Goal: Information Seeking & Learning: Find specific fact

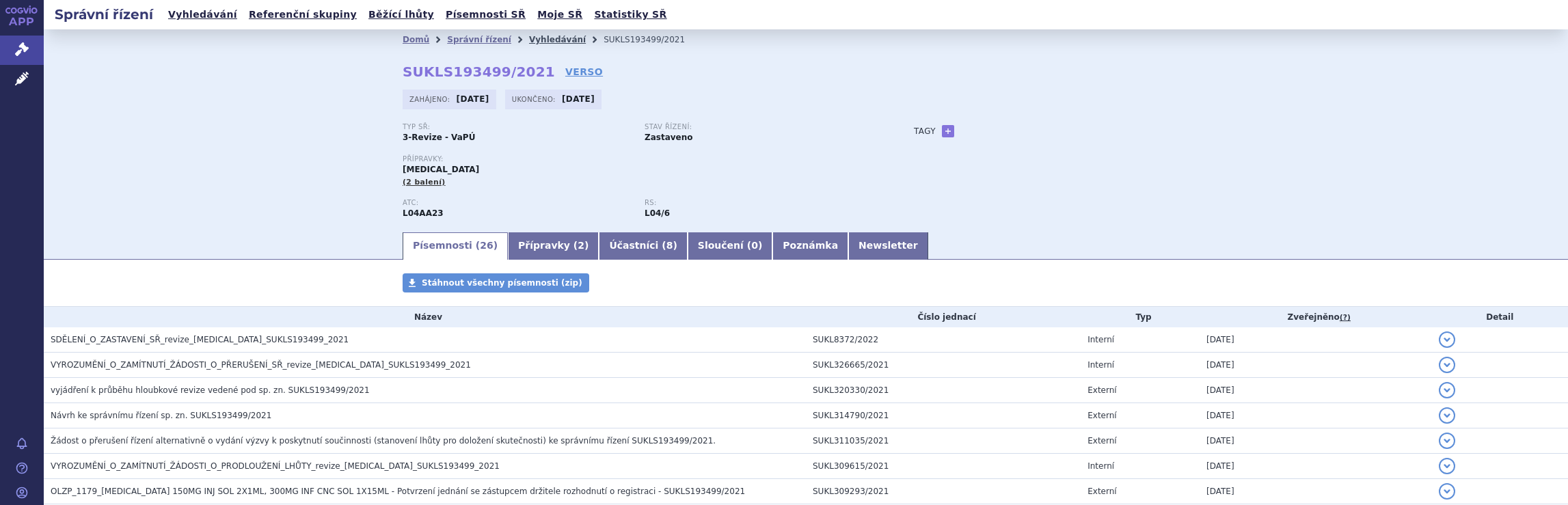
click at [531, 35] on link "Vyhledávání" at bounding box center [557, 40] width 57 height 9
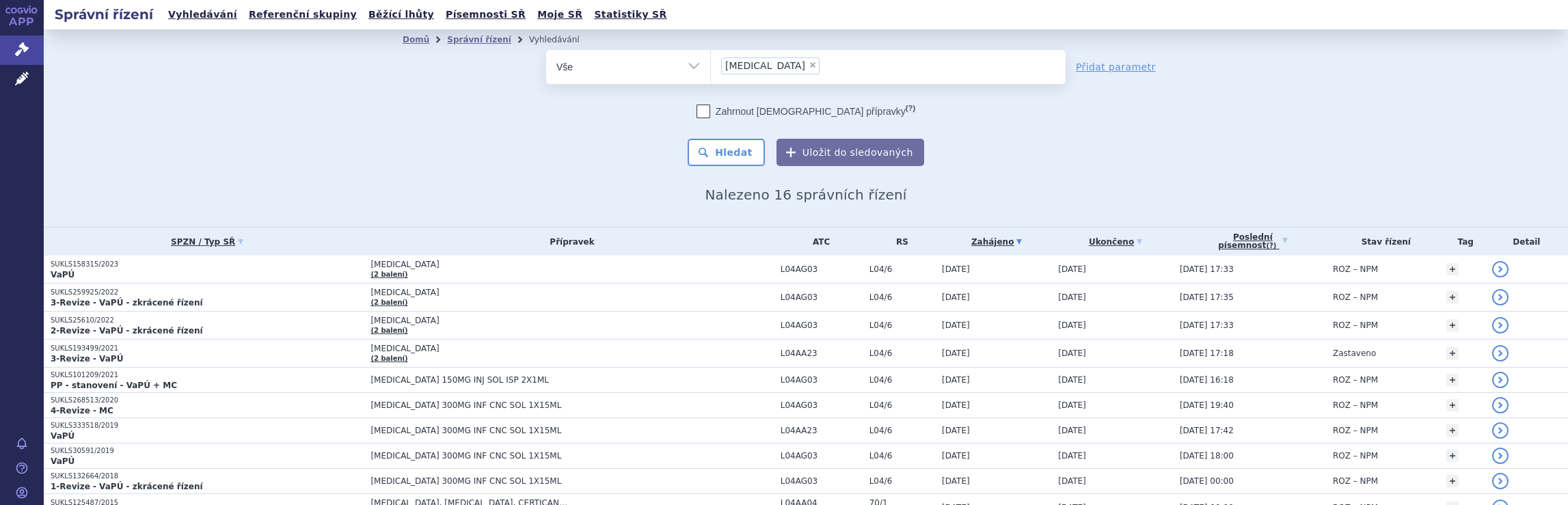
click at [823, 68] on input "Tysabri × Tysabri" at bounding box center [827, 65] width 8 height 17
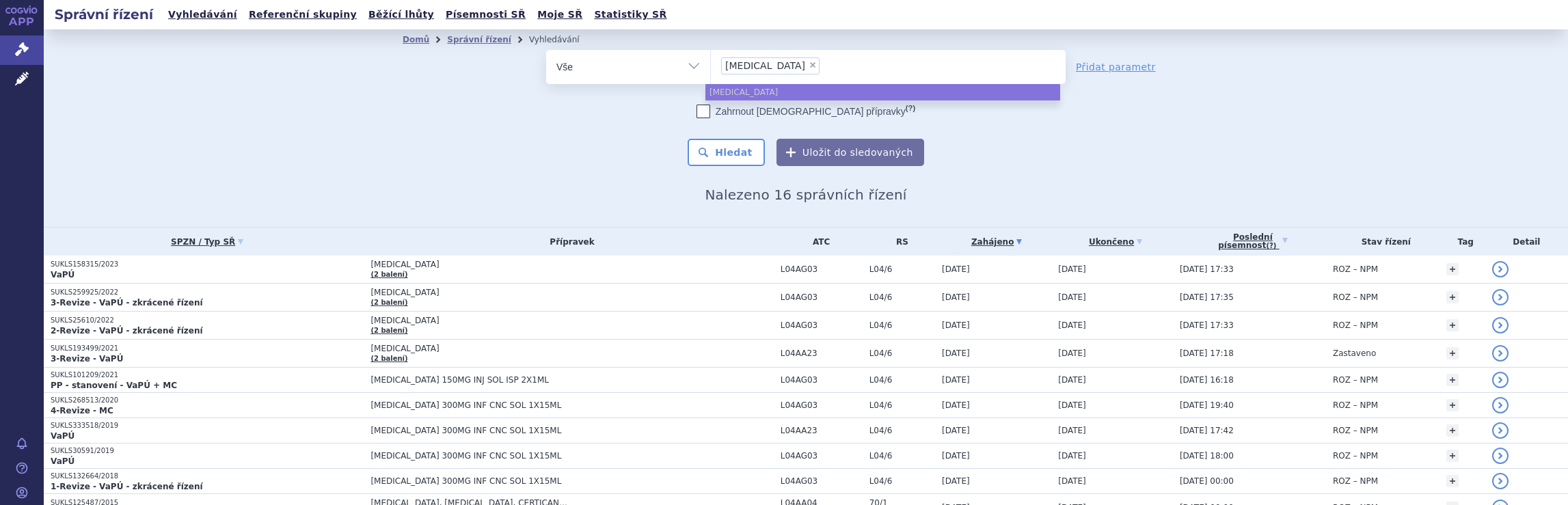
select select
type input "Tysabri"
type input "Tysab"
type input "T"
type input "na"
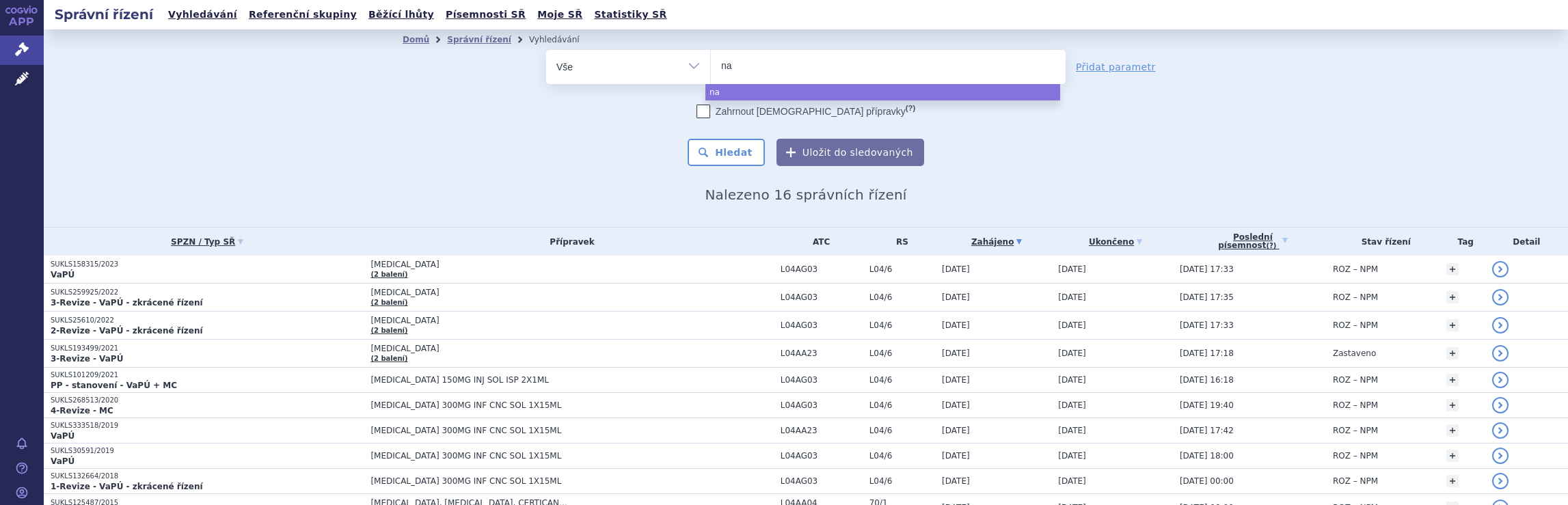
type input "nat"
type input "nata"
type input "natal"
type input "natali"
type input "nataliz"
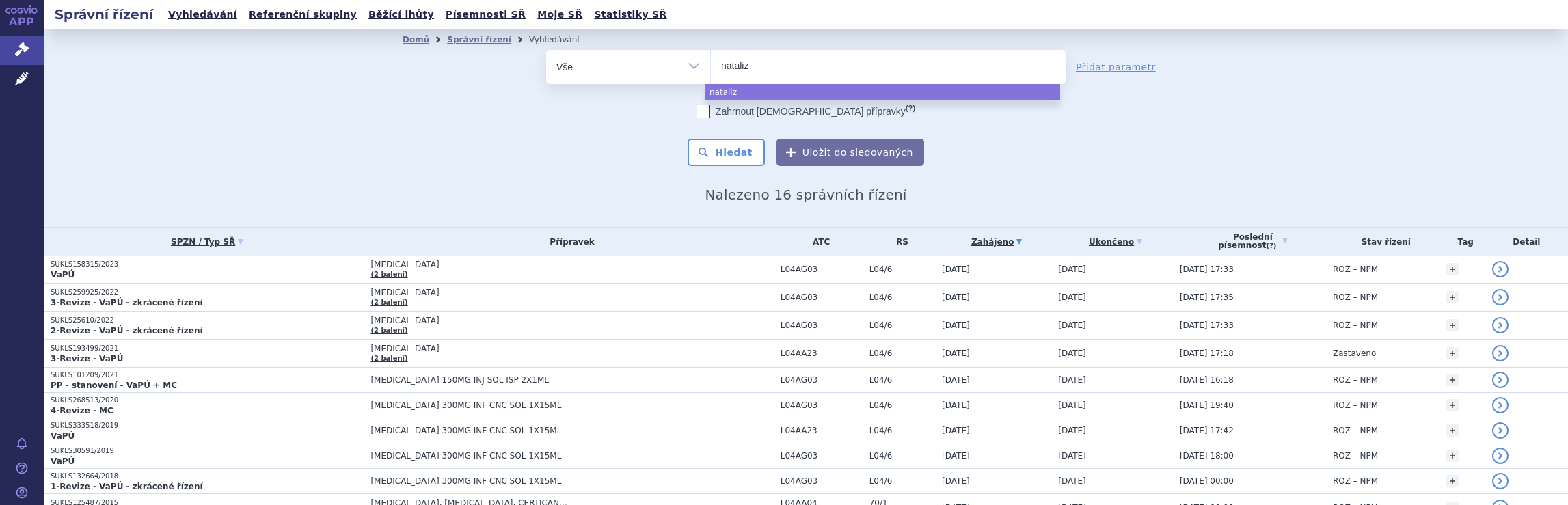
type input "natalizu"
type input "natalizuma"
type input "natalizumab"
select select "natalizumab"
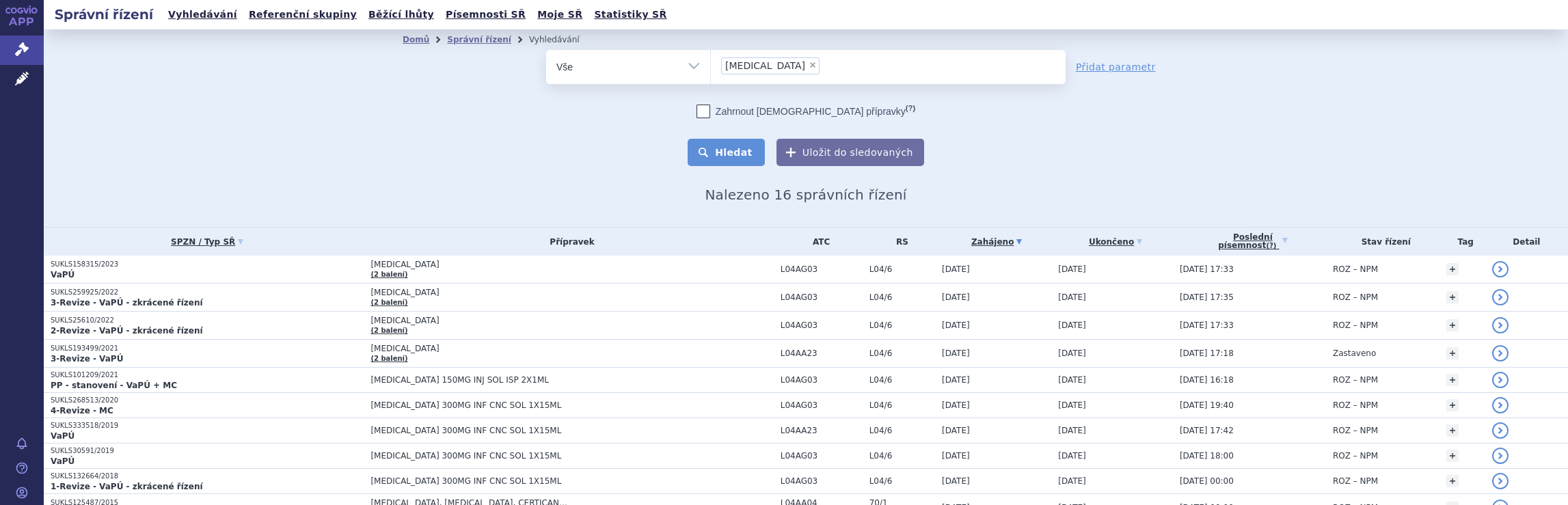
click at [723, 152] on button "Hledat" at bounding box center [726, 152] width 78 height 27
click at [831, 64] on ul "× natalizumab" at bounding box center [888, 64] width 355 height 30
click at [711, 64] on select "natalizumab" at bounding box center [710, 66] width 1 height 34
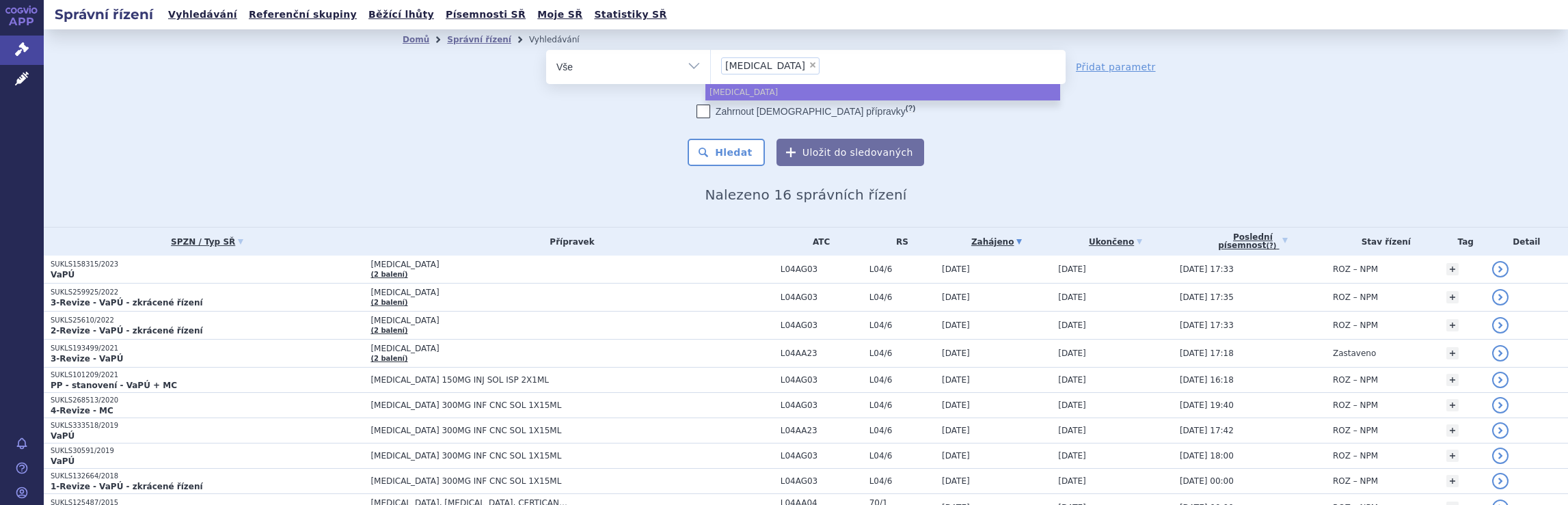
select select
type input "natalizumab"
type input "natali"
type input "n"
type input "ty"
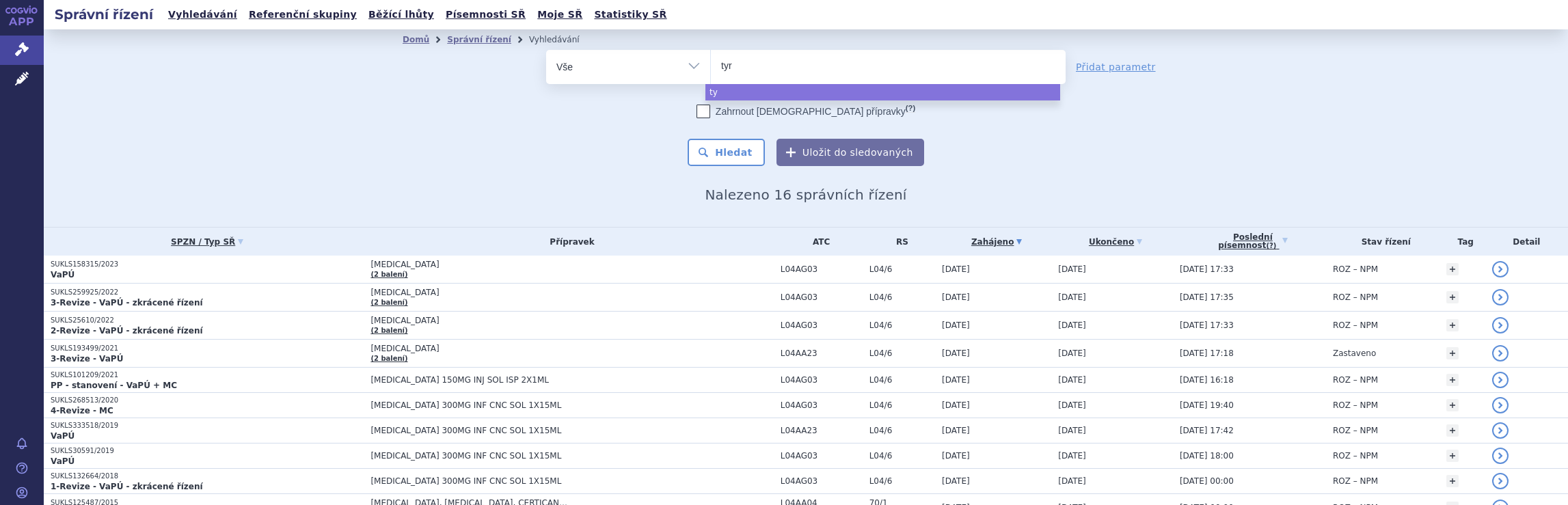
type input "tyru"
type input "tyruk"
type input "tyruko"
select select "tyruko"
click at [742, 157] on button "Hledat" at bounding box center [726, 152] width 78 height 27
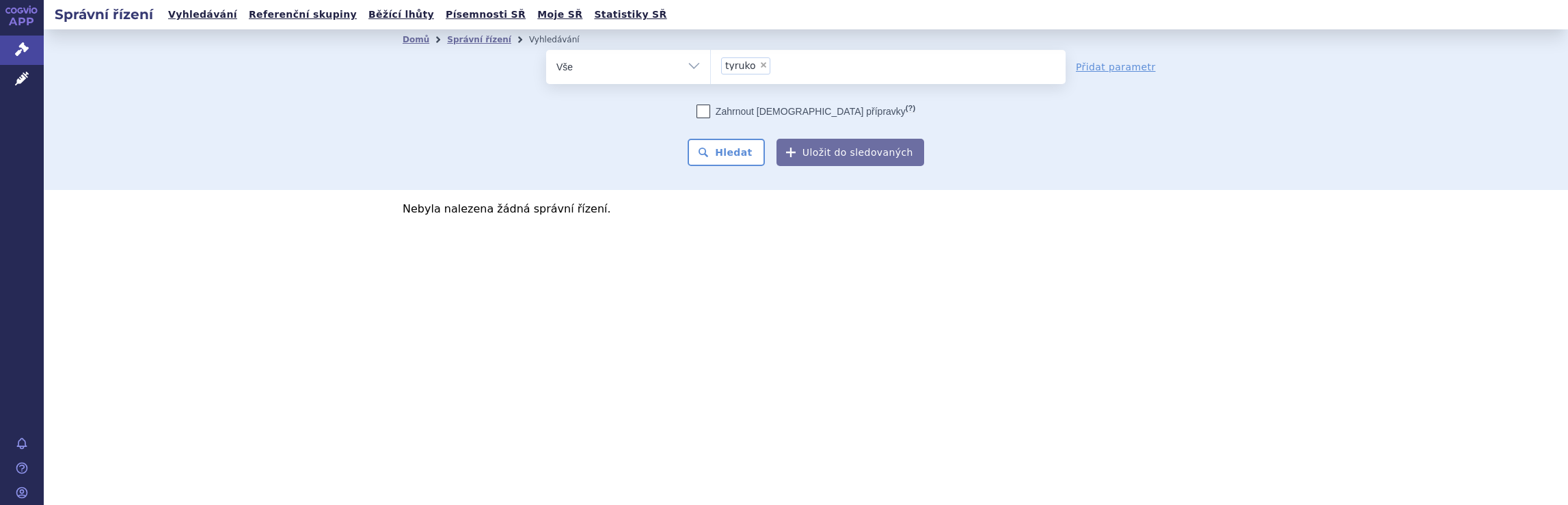
click at [794, 71] on ul "× tyruko" at bounding box center [888, 64] width 355 height 30
click at [711, 71] on select "tyruko" at bounding box center [710, 66] width 1 height 34
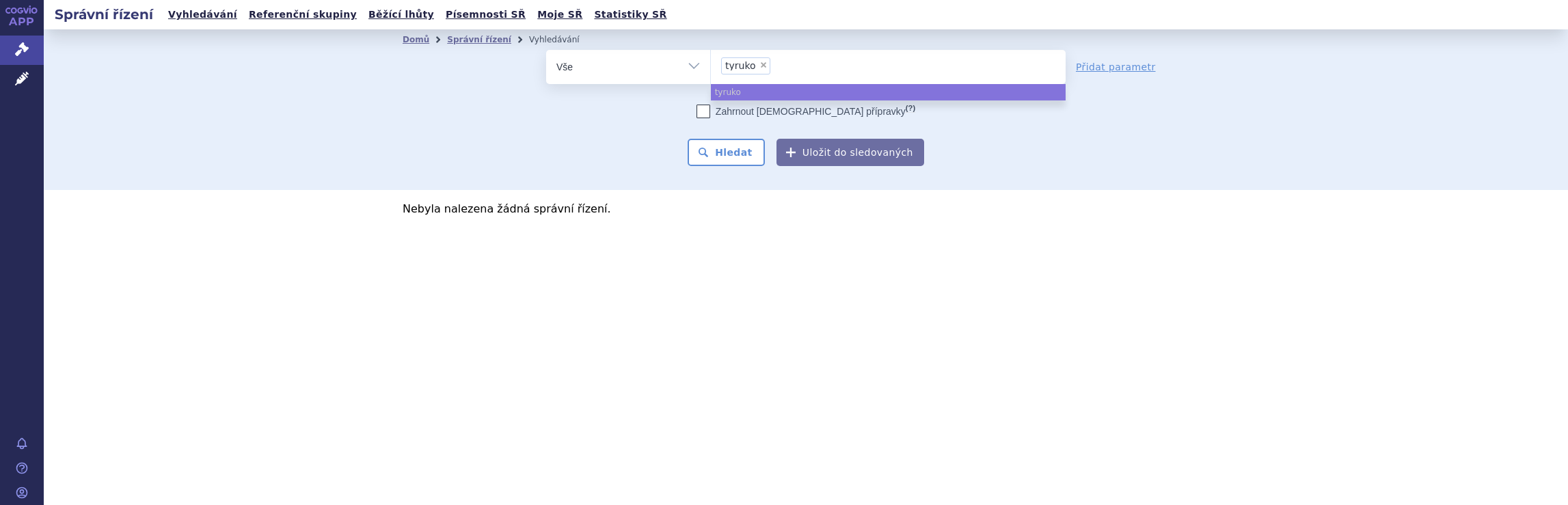
select select
type input "tyruko"
type input "tyr"
type input "t"
type input "di"
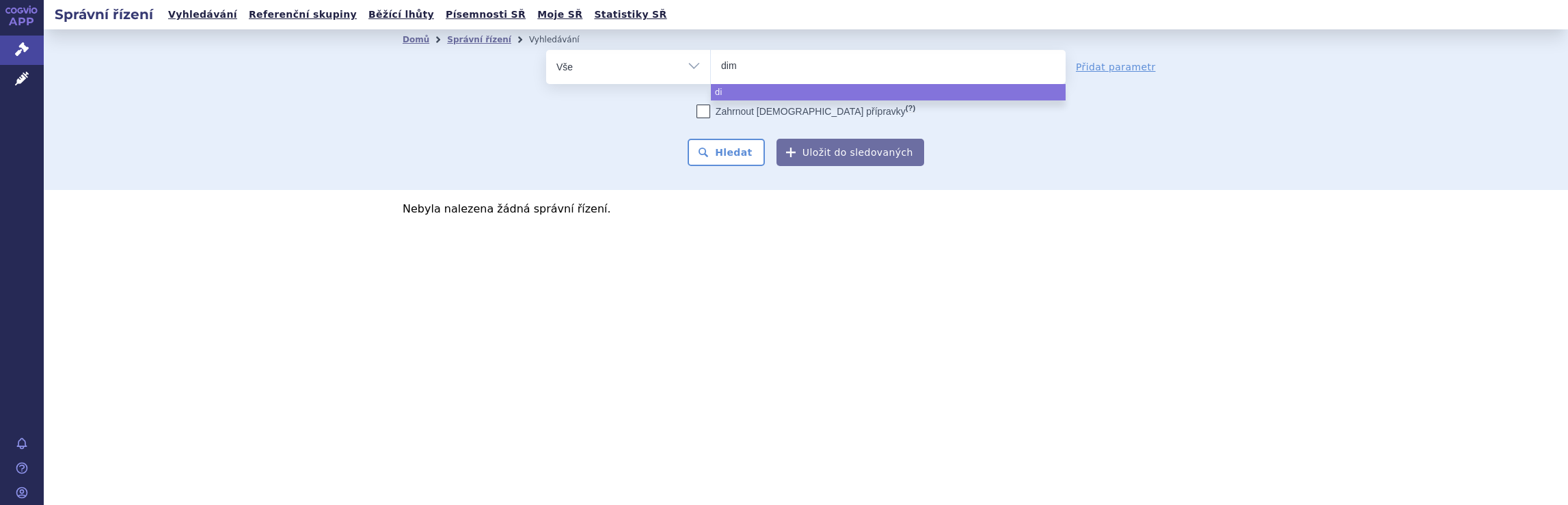
type input "dime"
type input "dimet"
type input "dimeth"
type input "dimethy"
type input "dimethyl"
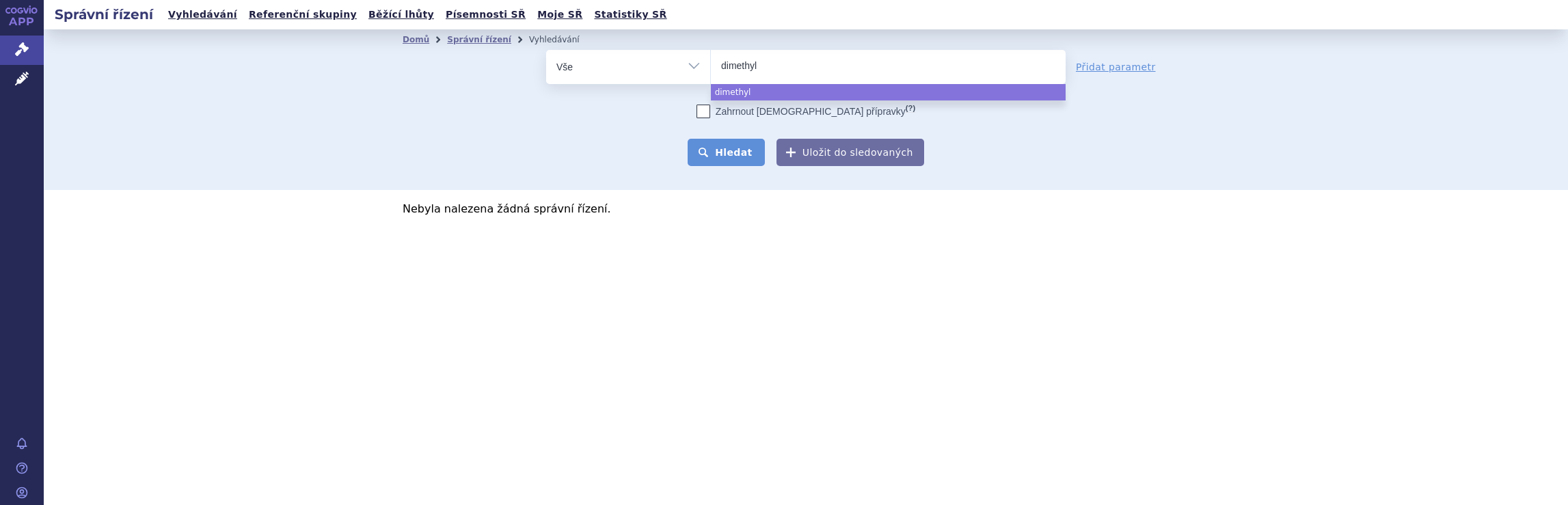
select select "dimethyl"
click at [746, 155] on button "Hledat" at bounding box center [726, 152] width 78 height 27
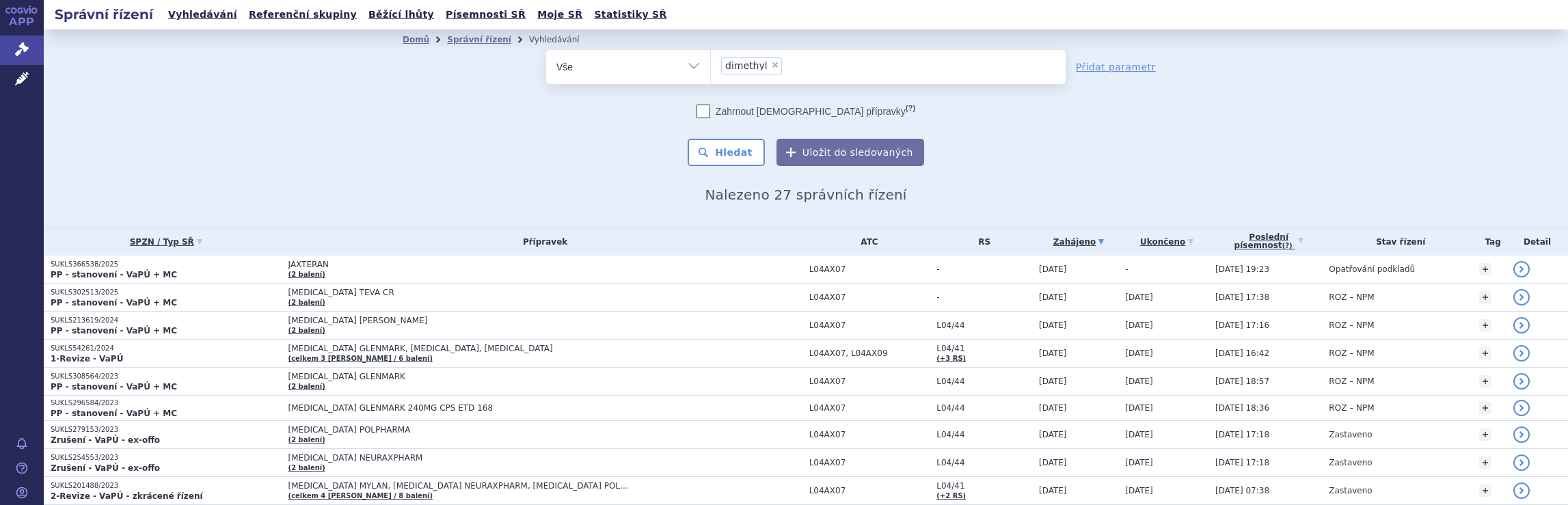
click at [299, 181] on div "Domů Správní řízení Vyhledávání Vyhledávání ve správních řízeních odstranit Vše…" at bounding box center [805, 128] width 1524 height 198
click at [853, 67] on ul "× dimethyl" at bounding box center [888, 64] width 355 height 30
click at [711, 67] on select "dimethyl" at bounding box center [710, 66] width 1 height 34
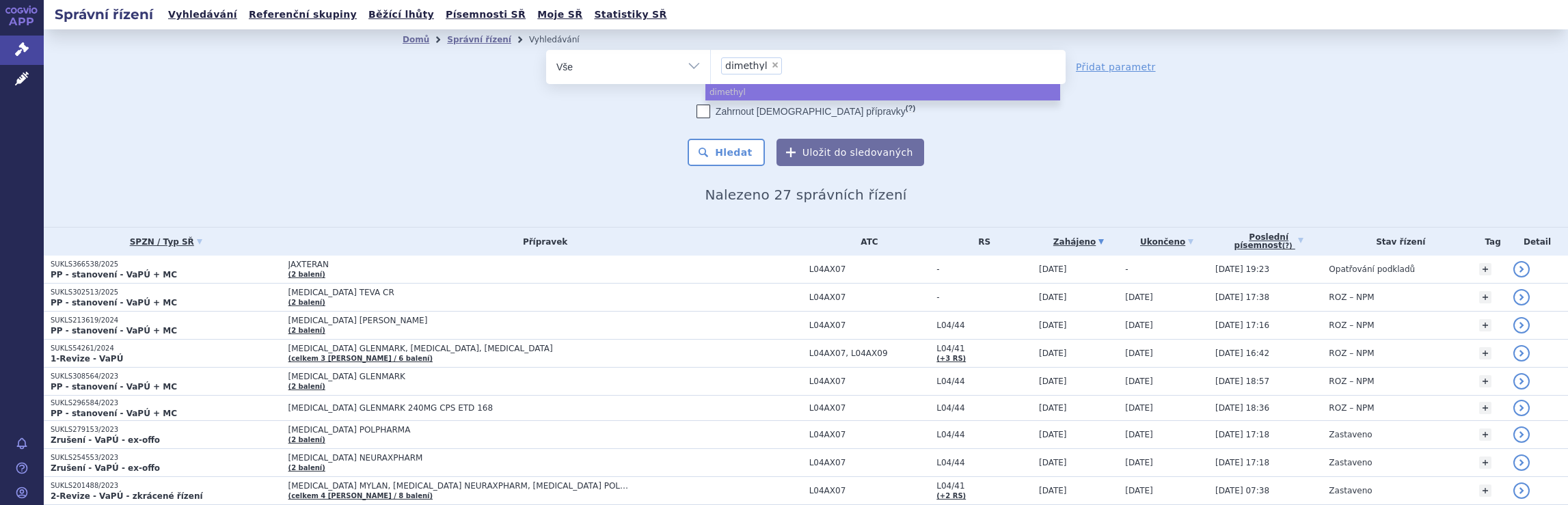
select select
type input "dimethyl"
type input "dime"
type input "d"
type input "sky"
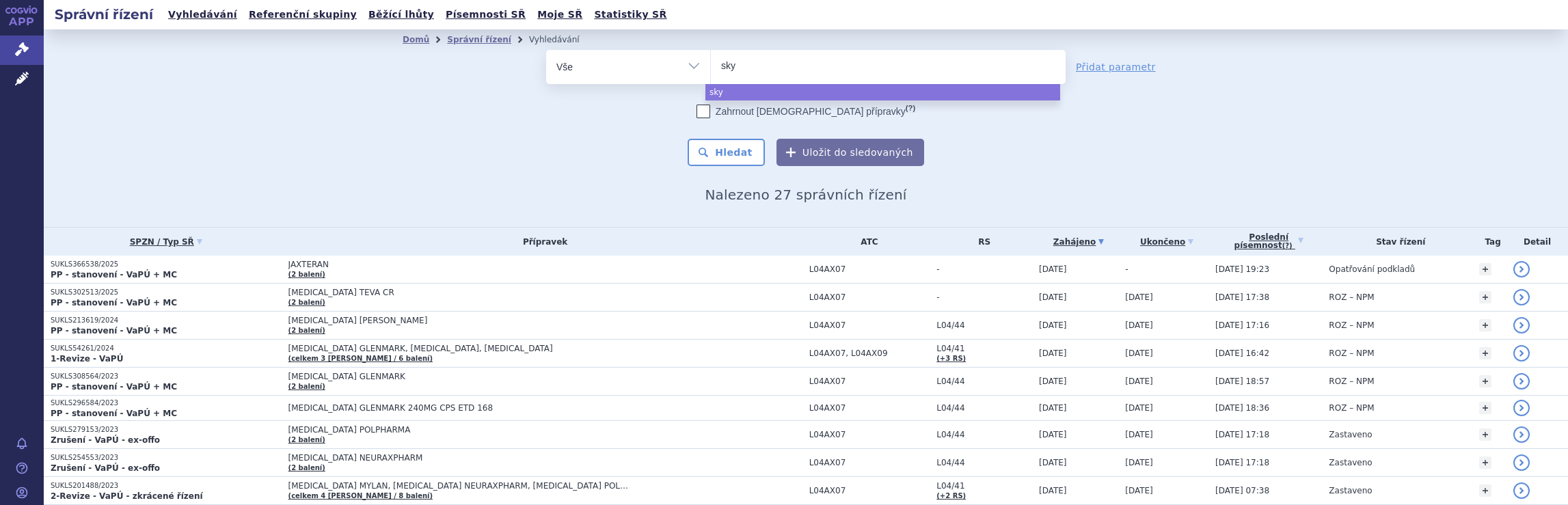
type input "skyc"
type input "skycla"
type input "skyclary"
type input "skyclarys"
select select "skyclarys"
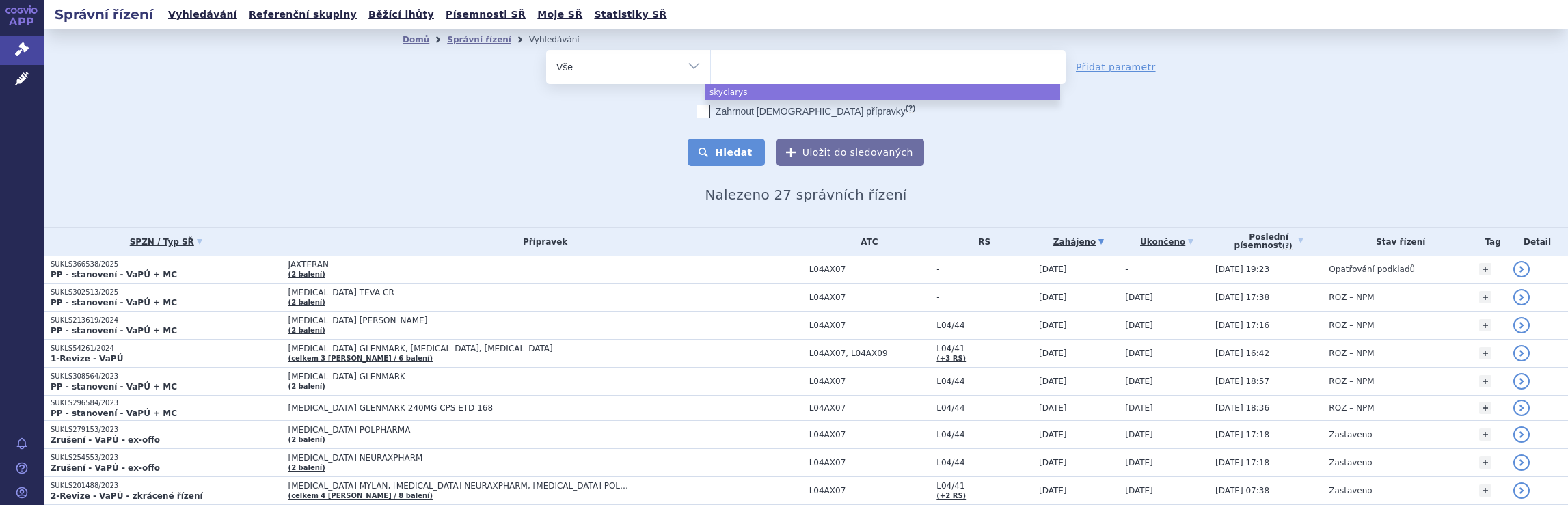
click at [739, 154] on button "Hledat" at bounding box center [726, 152] width 78 height 27
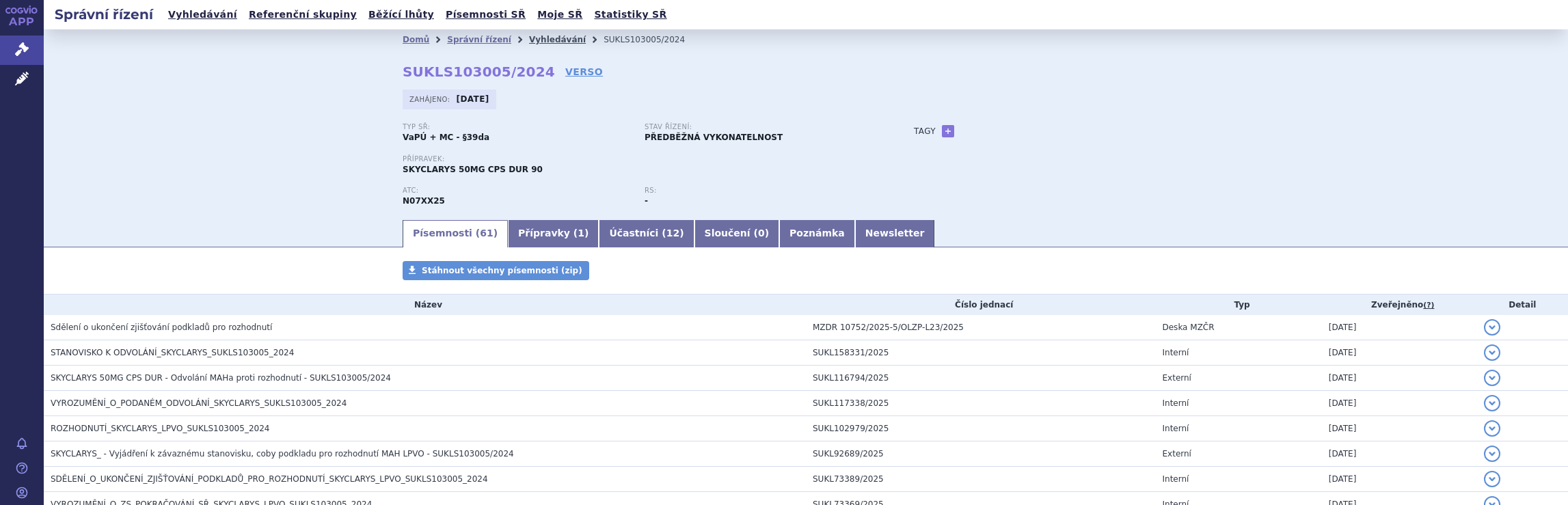
click at [542, 42] on link "Vyhledávání" at bounding box center [557, 40] width 57 height 9
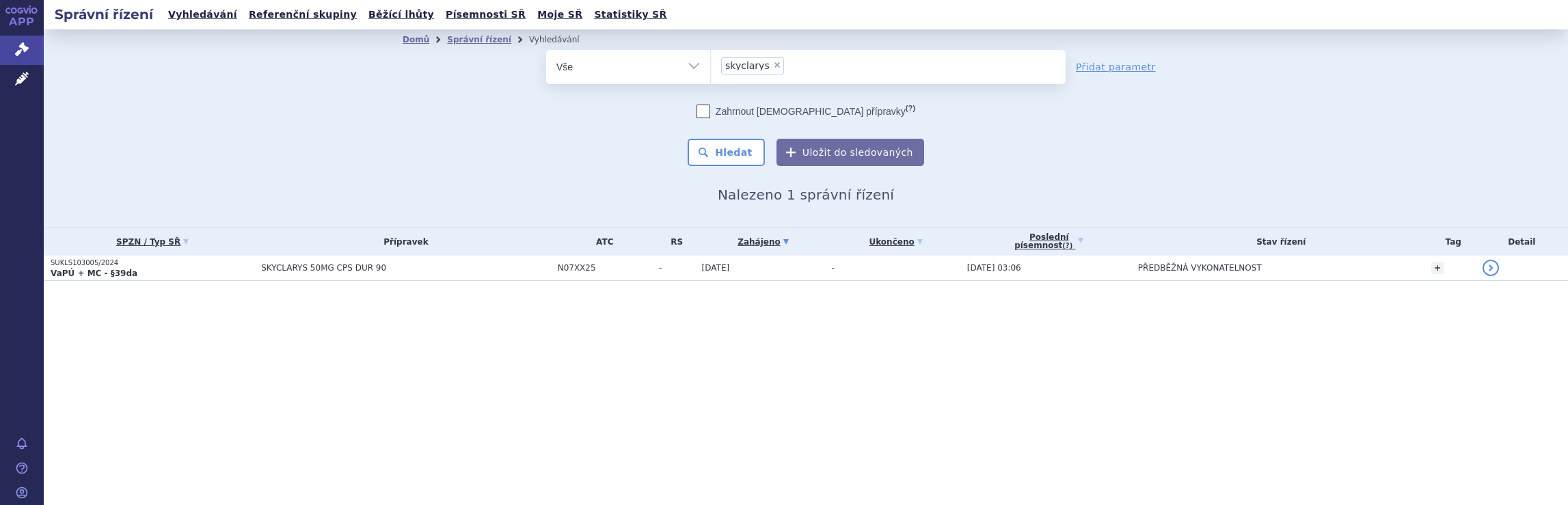
click at [836, 69] on ul "× skyclarys" at bounding box center [888, 64] width 355 height 30
click at [711, 69] on select "skyclarys" at bounding box center [710, 66] width 1 height 34
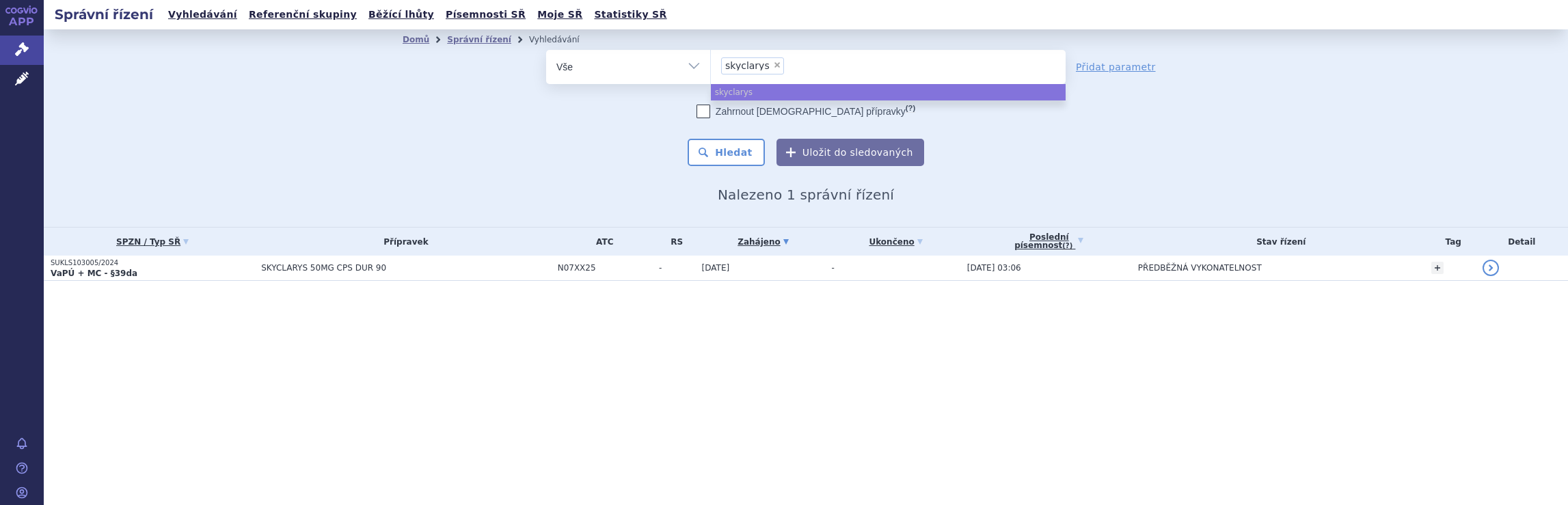
select select
type input "skyclarys"
type input "skyc"
type input "s"
type input "qa"
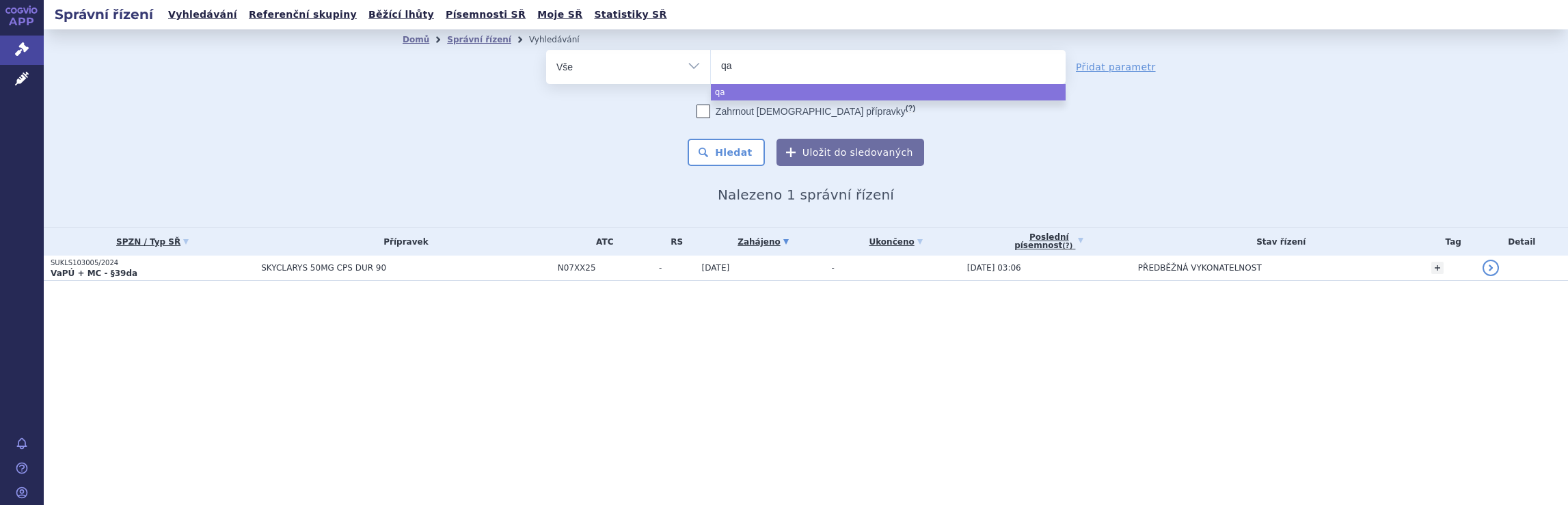
type input "qal"
type input "qals"
type input "qalso"
type input "qalsod"
type input "qalsody"
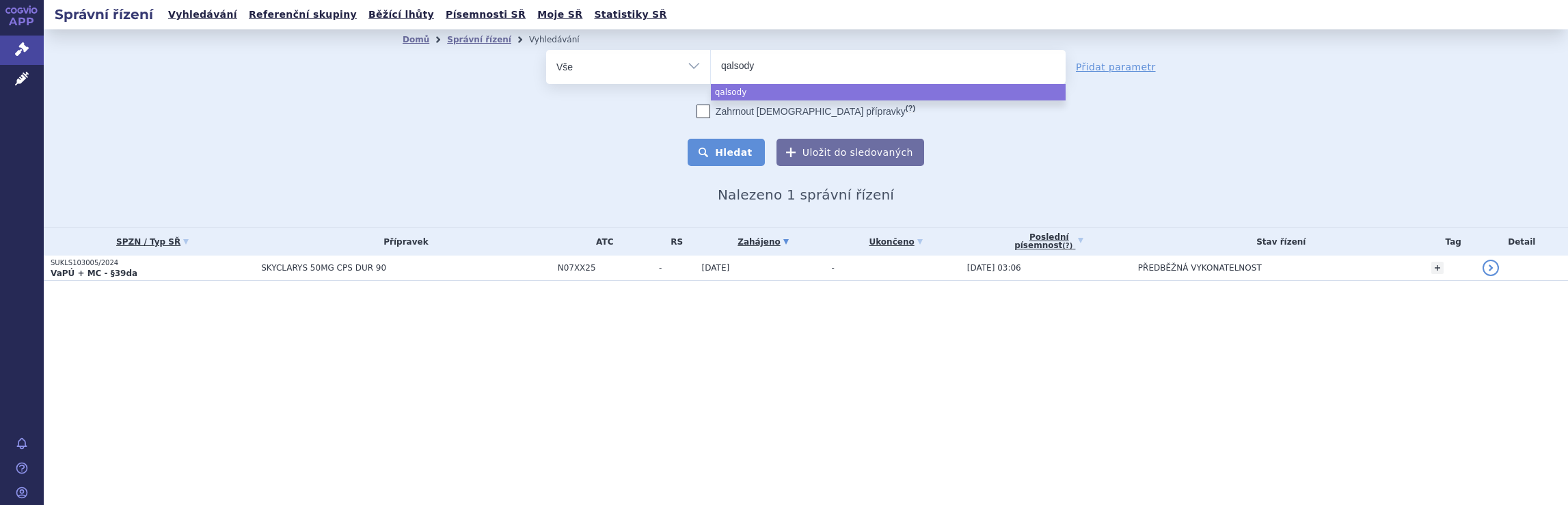
select select "qalsody"
click at [746, 154] on button "Hledat" at bounding box center [726, 152] width 78 height 27
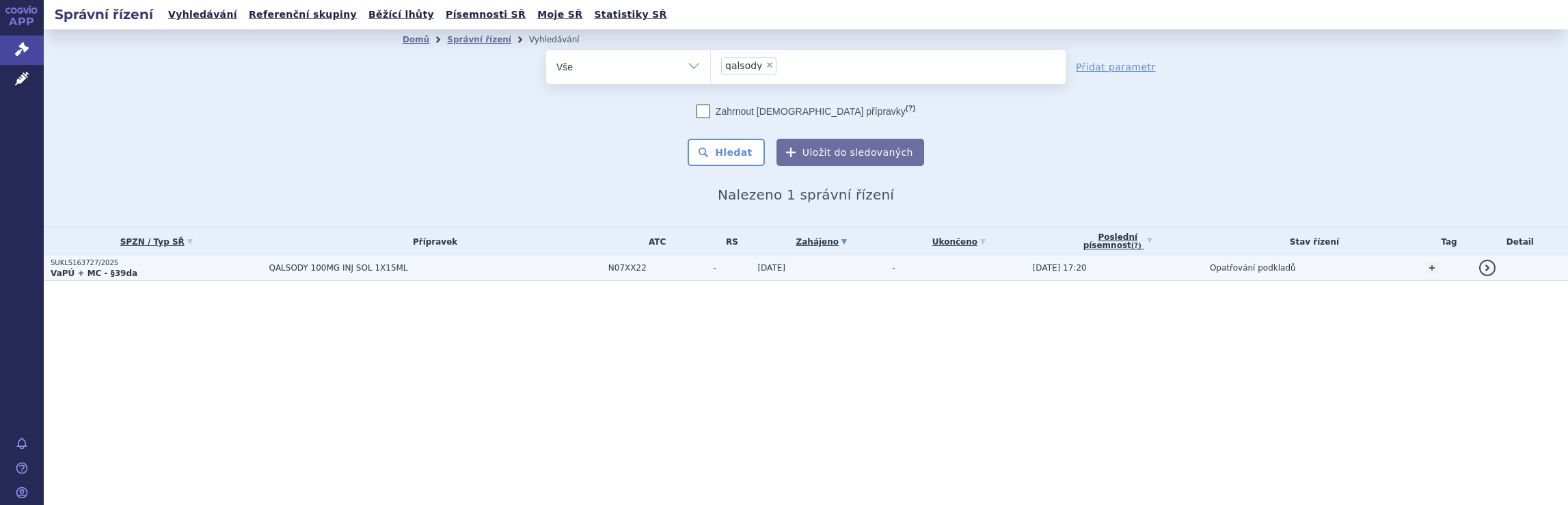
click at [523, 268] on span "QALSODY 100MG INJ SOL 1X15ML" at bounding box center [434, 268] width 332 height 9
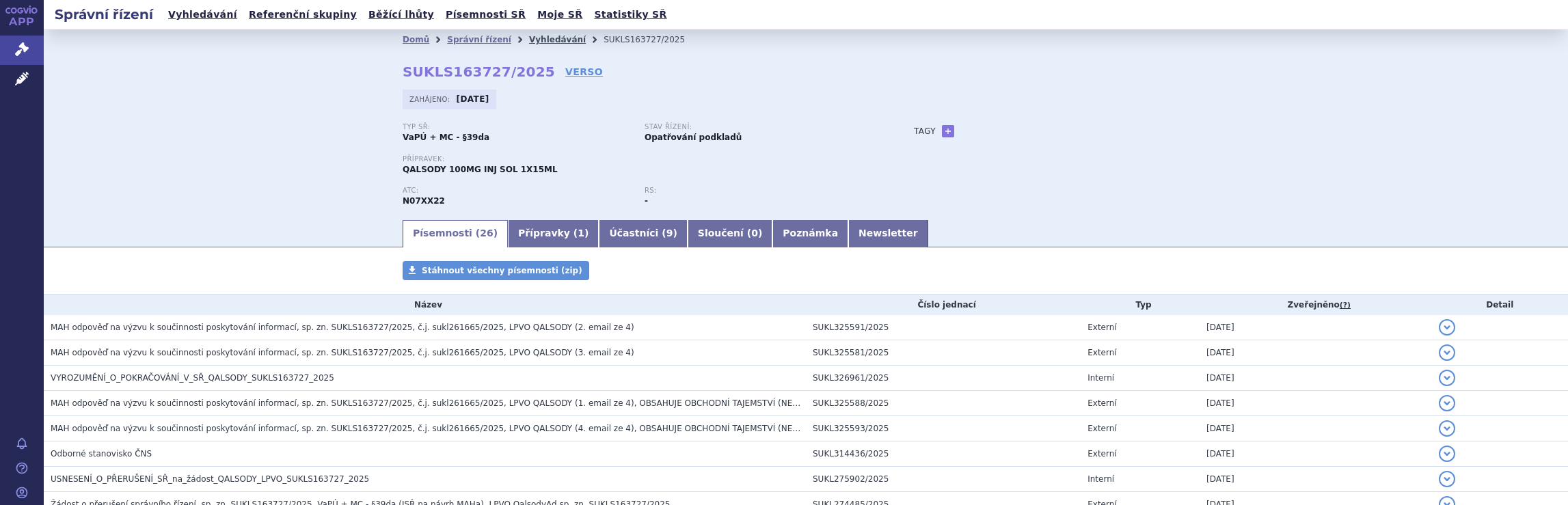
click at [543, 40] on link "Vyhledávání" at bounding box center [557, 40] width 57 height 9
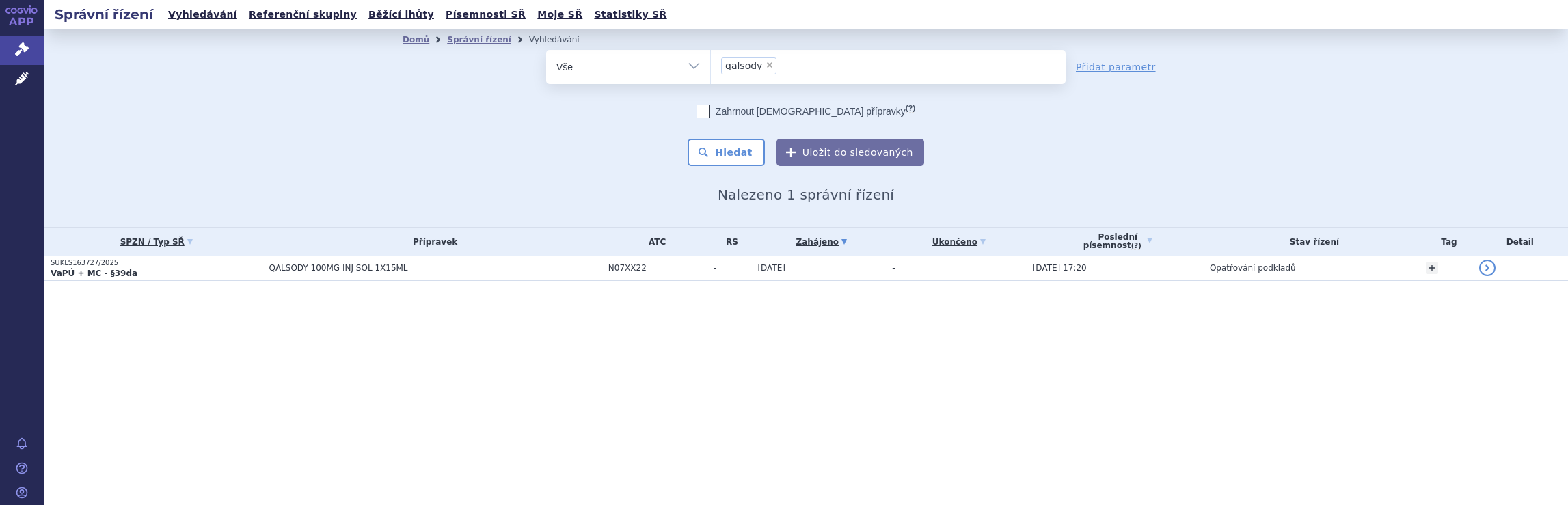
click at [821, 70] on ul "× qalsody" at bounding box center [888, 64] width 355 height 30
click at [711, 70] on select "qalsody" at bounding box center [710, 66] width 1 height 34
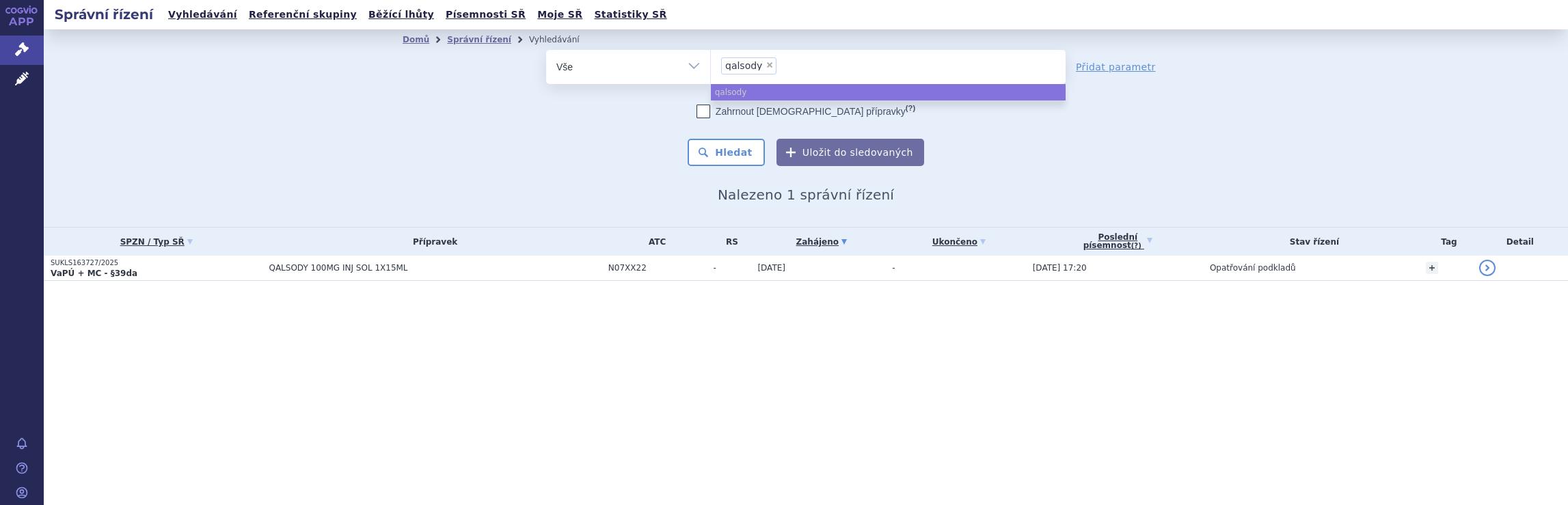
select select
type input "qalsody"
type input "qalso"
type input "q"
type input "sp"
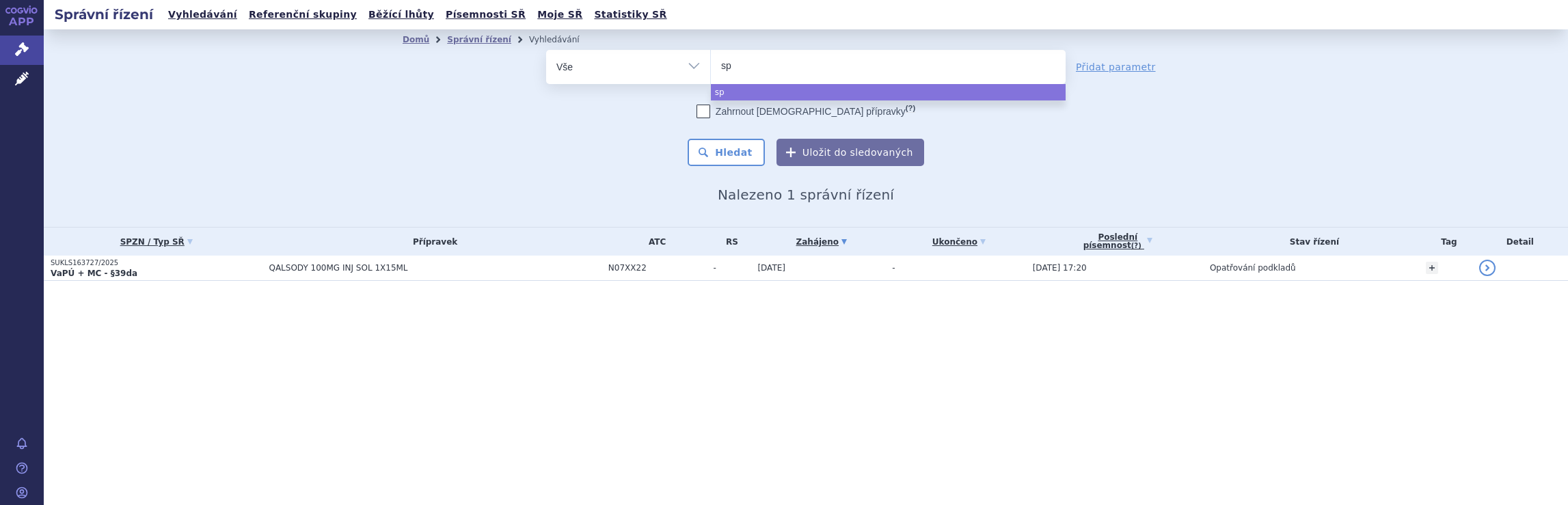
type input "spi"
type input "spin"
type input "spinr"
type input "spinra"
type input "spinraza"
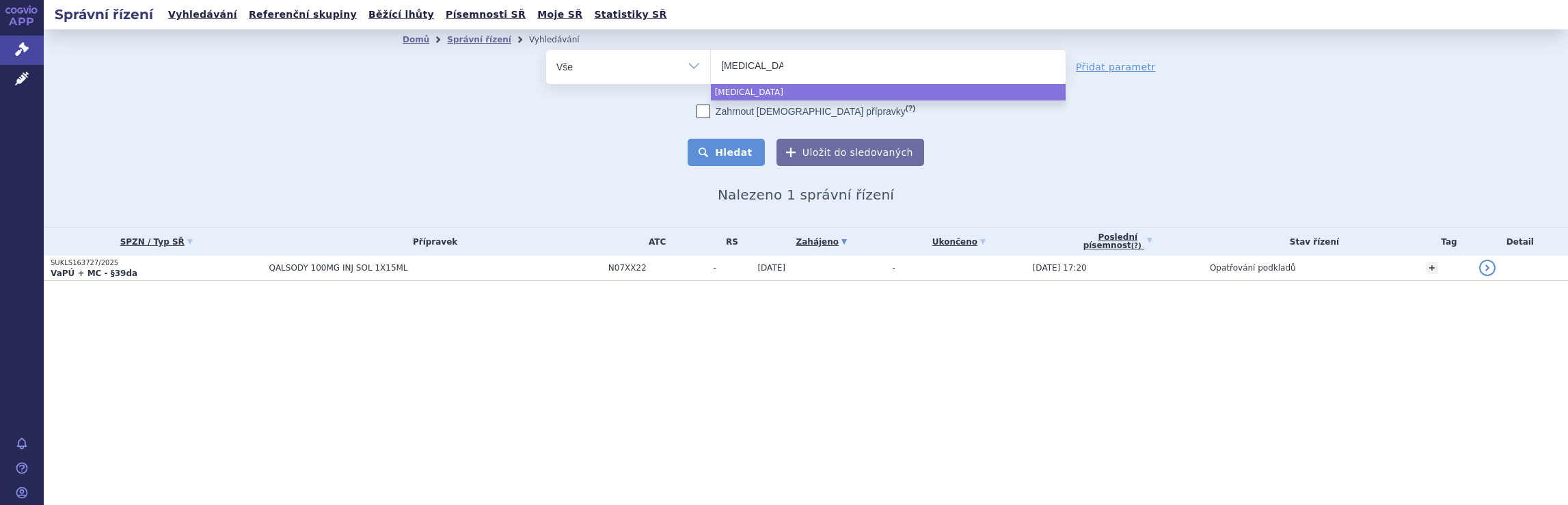
select select "spinraza"
click at [742, 154] on button "Hledat" at bounding box center [726, 152] width 78 height 27
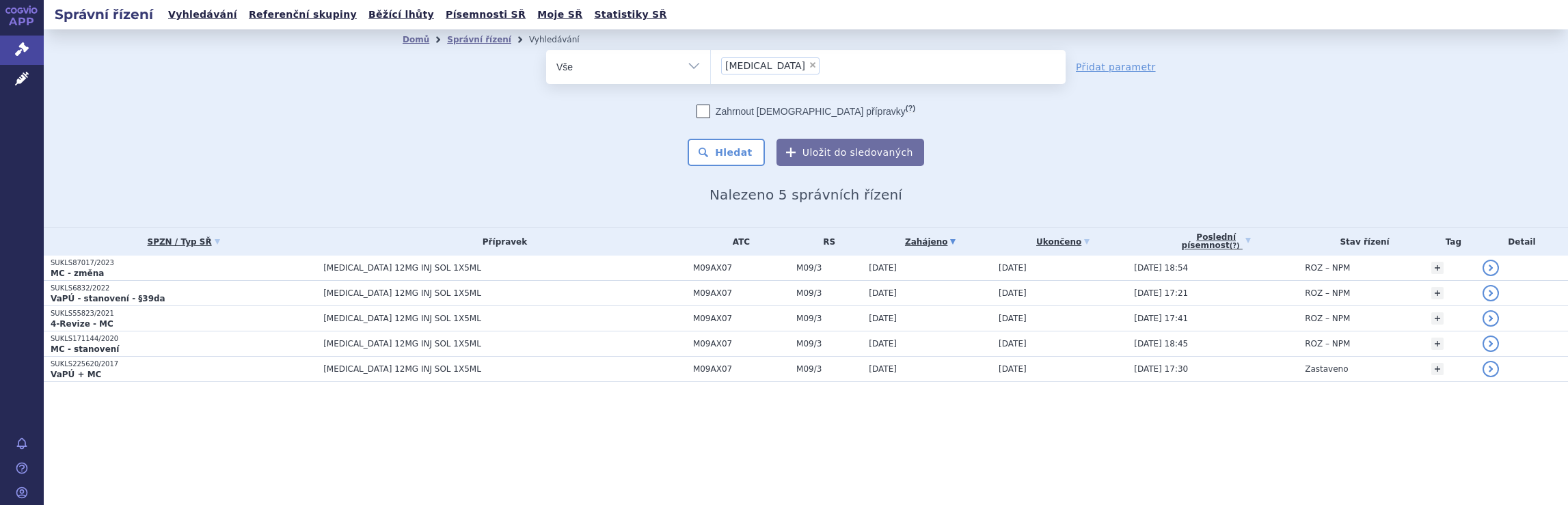
click at [821, 66] on ul "× spinraza" at bounding box center [888, 64] width 355 height 30
click at [711, 66] on select "spinraza" at bounding box center [710, 66] width 1 height 34
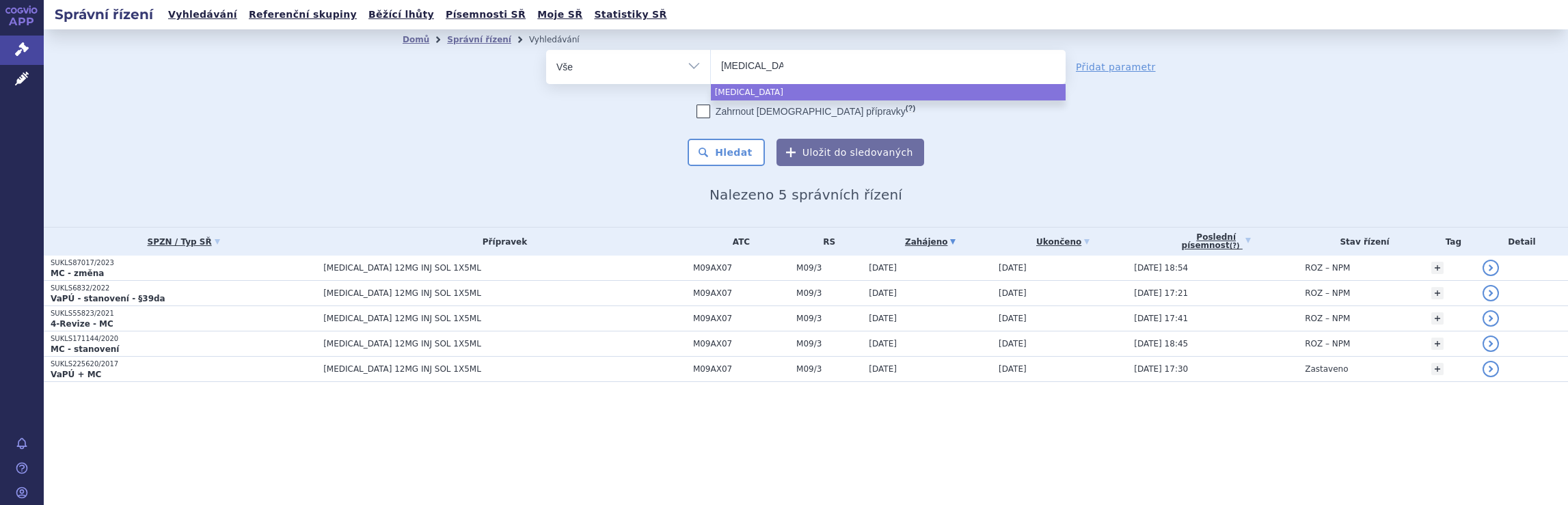
select select
type input "s"
type input "av"
type input "avo"
type input "avon"
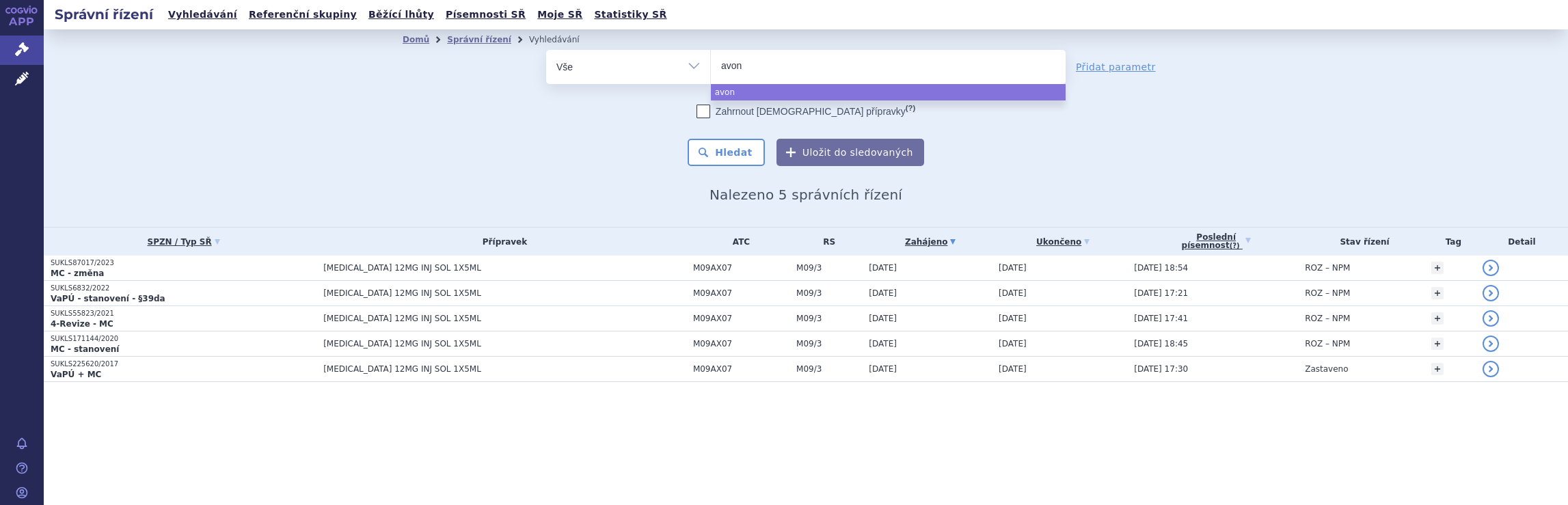
type input "avone"
type input "[MEDICAL_DATA]"
select select "[MEDICAL_DATA]"
click at [733, 150] on button "Hledat" at bounding box center [726, 152] width 78 height 27
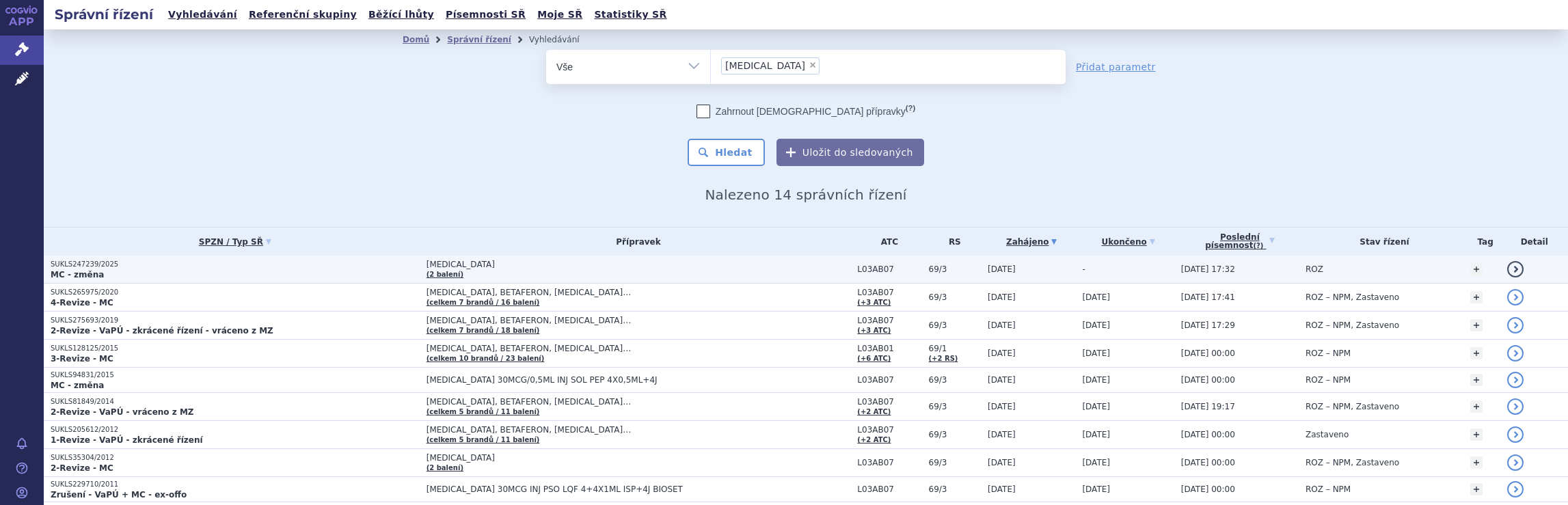
click at [721, 272] on td "[MEDICAL_DATA] (2 balení)" at bounding box center [635, 269] width 431 height 28
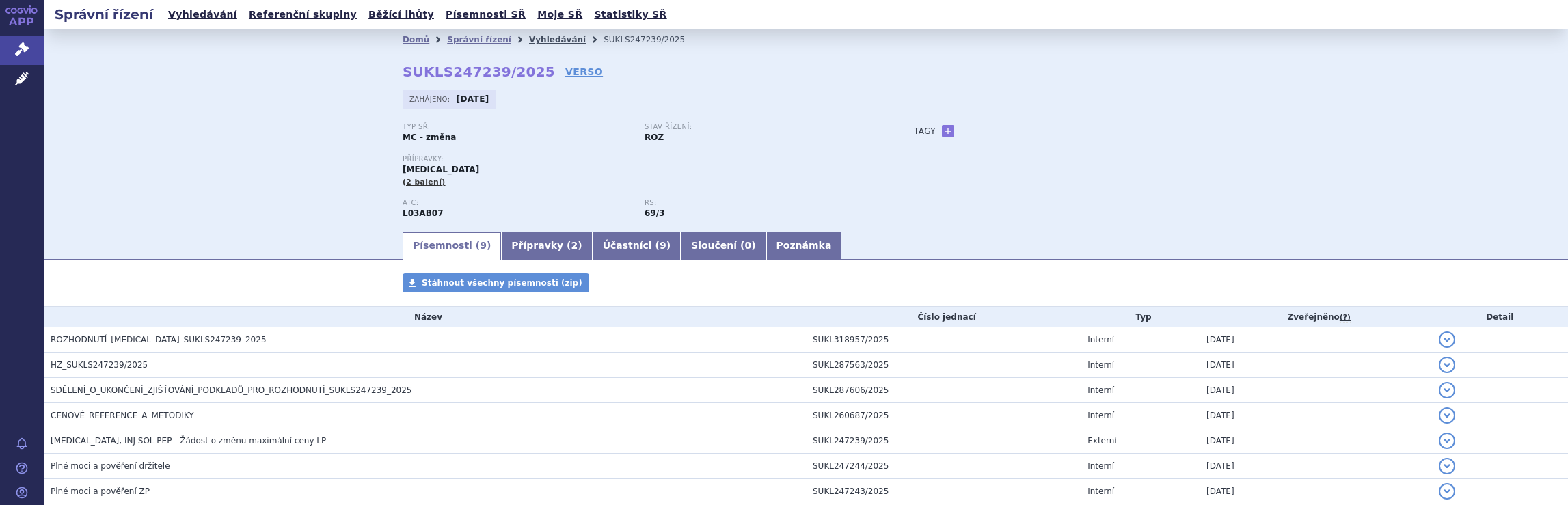
click at [535, 37] on link "Vyhledávání" at bounding box center [557, 40] width 57 height 9
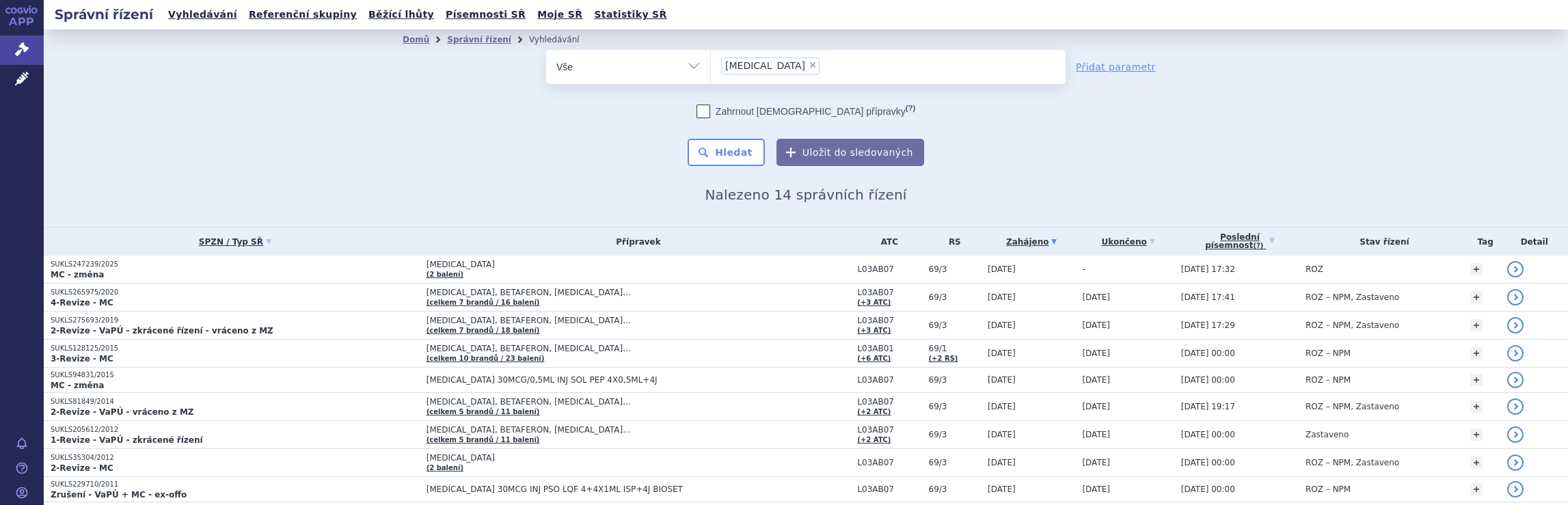
click at [804, 78] on ul "× [MEDICAL_DATA]" at bounding box center [888, 64] width 355 height 30
click at [711, 78] on select "[MEDICAL_DATA]" at bounding box center [710, 66] width 1 height 34
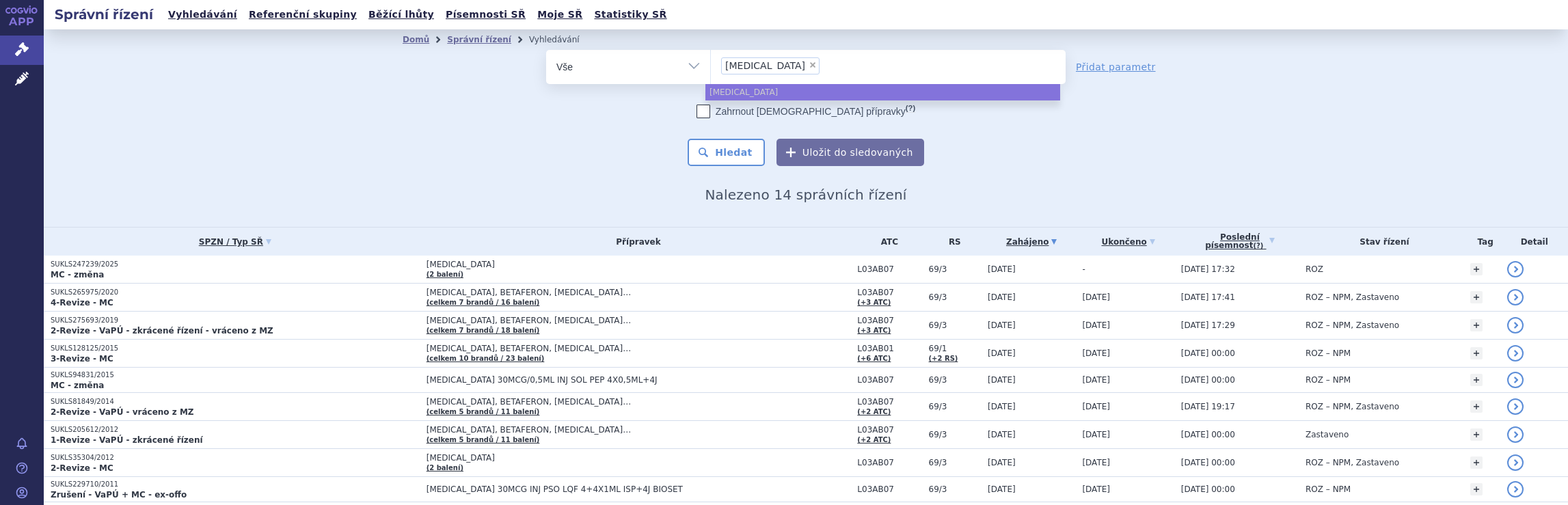
select select
type input "[MEDICAL_DATA]"
type input "avon"
type input "a"
type input "pl"
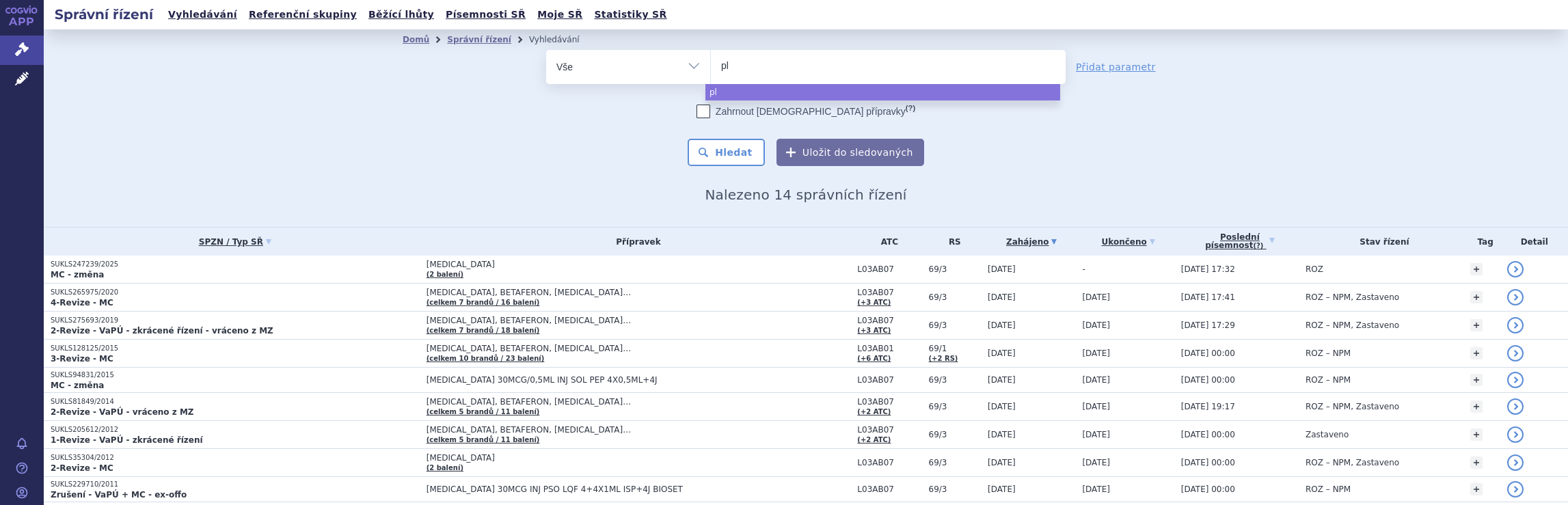
type input "ple"
type input "pleg"
type input "plegr"
type input "plegri"
type input "plegrid"
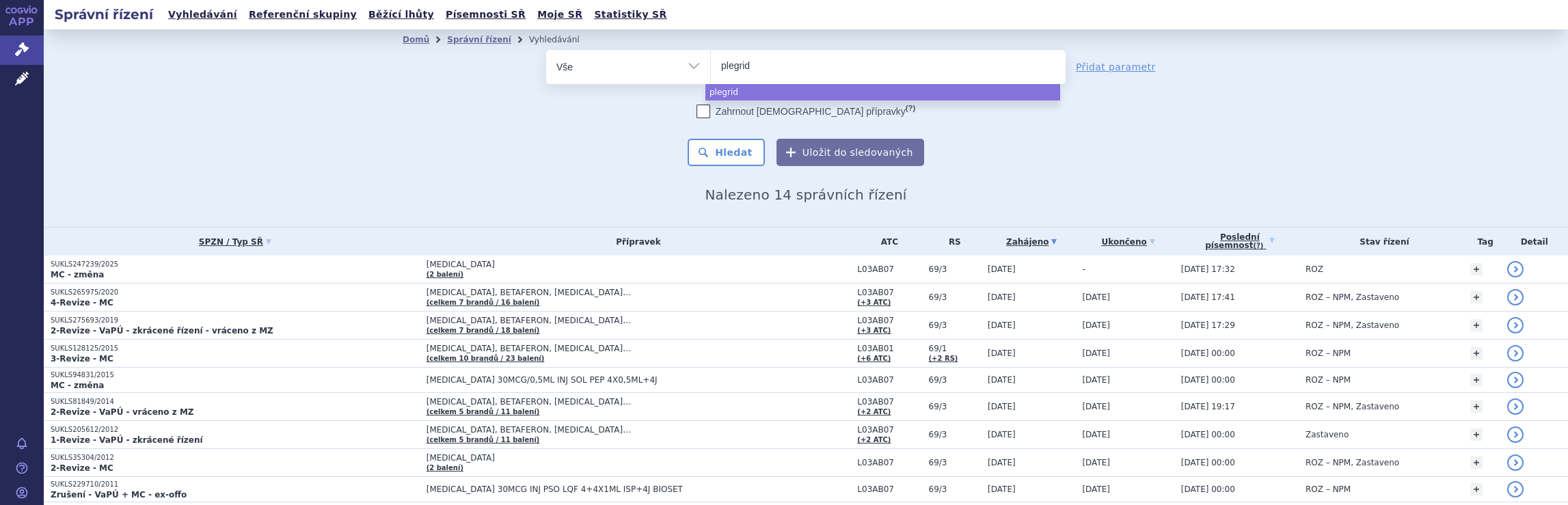
type input "plegridy"
select select "plegridy"
click at [729, 151] on button "Hledat" at bounding box center [726, 152] width 78 height 27
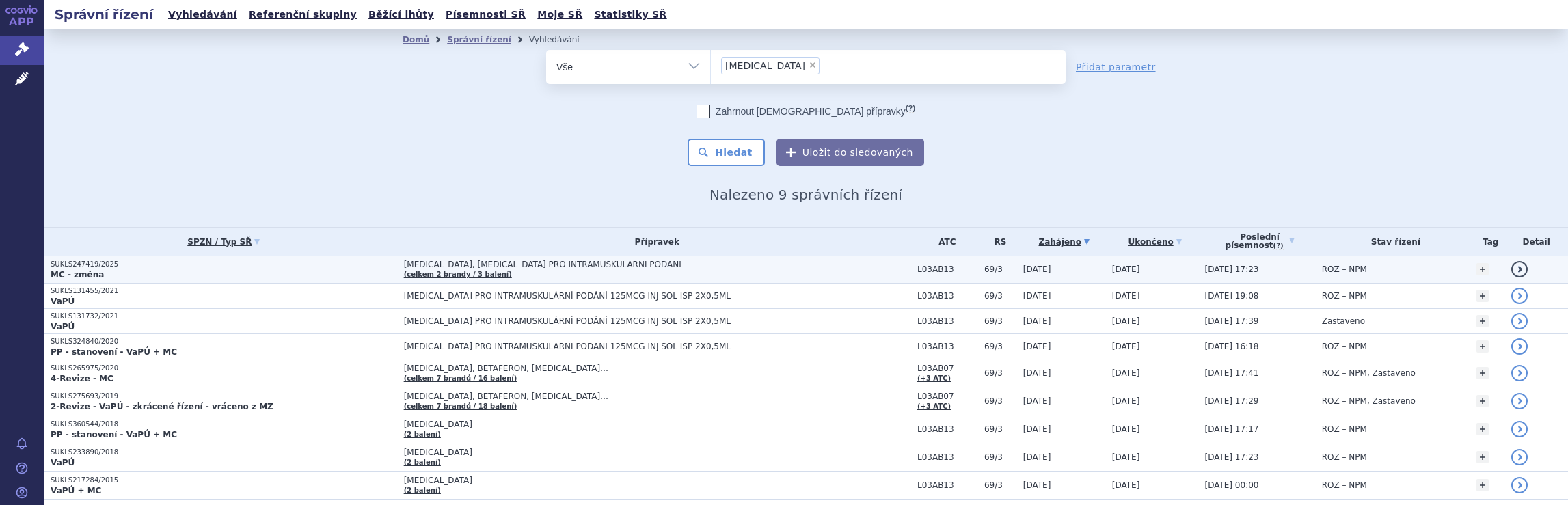
click at [781, 270] on td "PLEGRIDY, PLEGRIDY PRO INTRAMUSKULÁRNÍ PODÁNÍ (celkem 2 brandy / 3 balení)" at bounding box center [653, 269] width 513 height 28
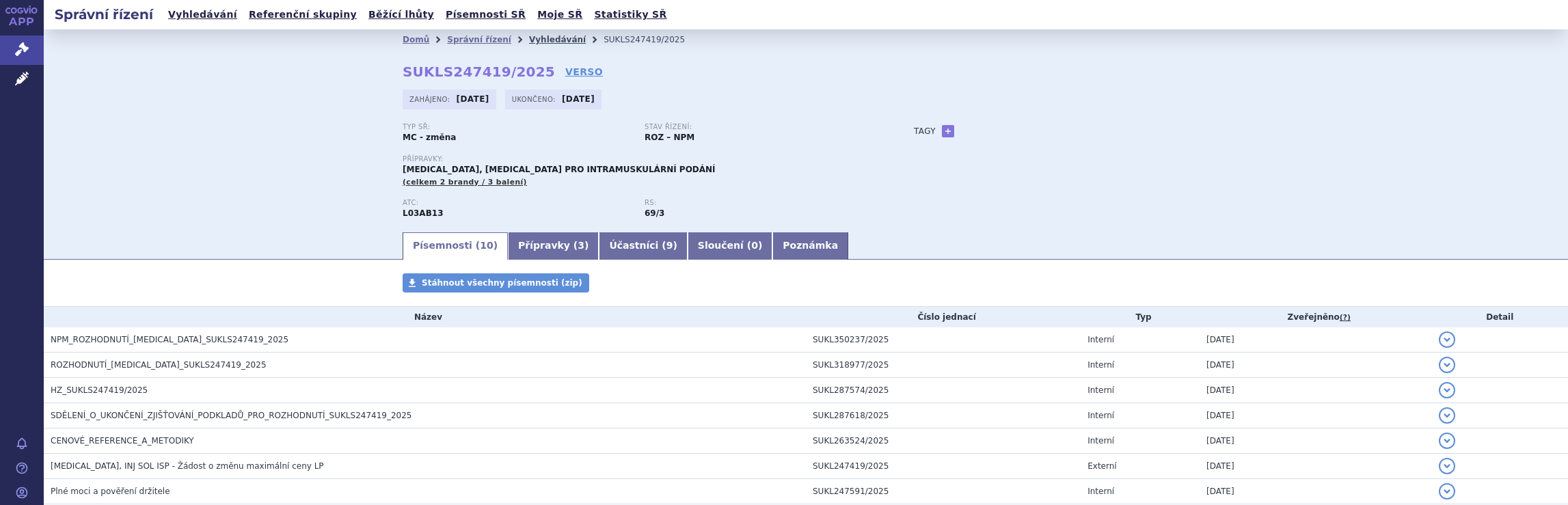
click at [531, 39] on link "Vyhledávání" at bounding box center [557, 40] width 57 height 9
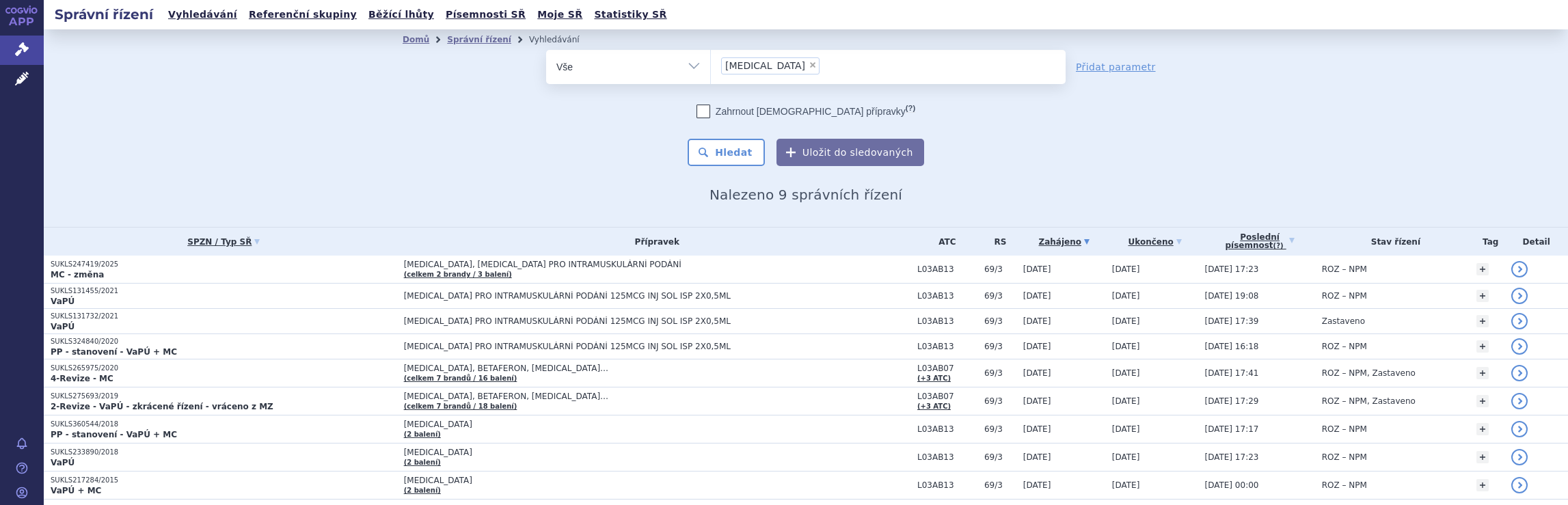
click at [803, 71] on ul "× [MEDICAL_DATA]" at bounding box center [888, 64] width 355 height 30
click at [711, 71] on select "[MEDICAL_DATA]" at bounding box center [710, 66] width 1 height 34
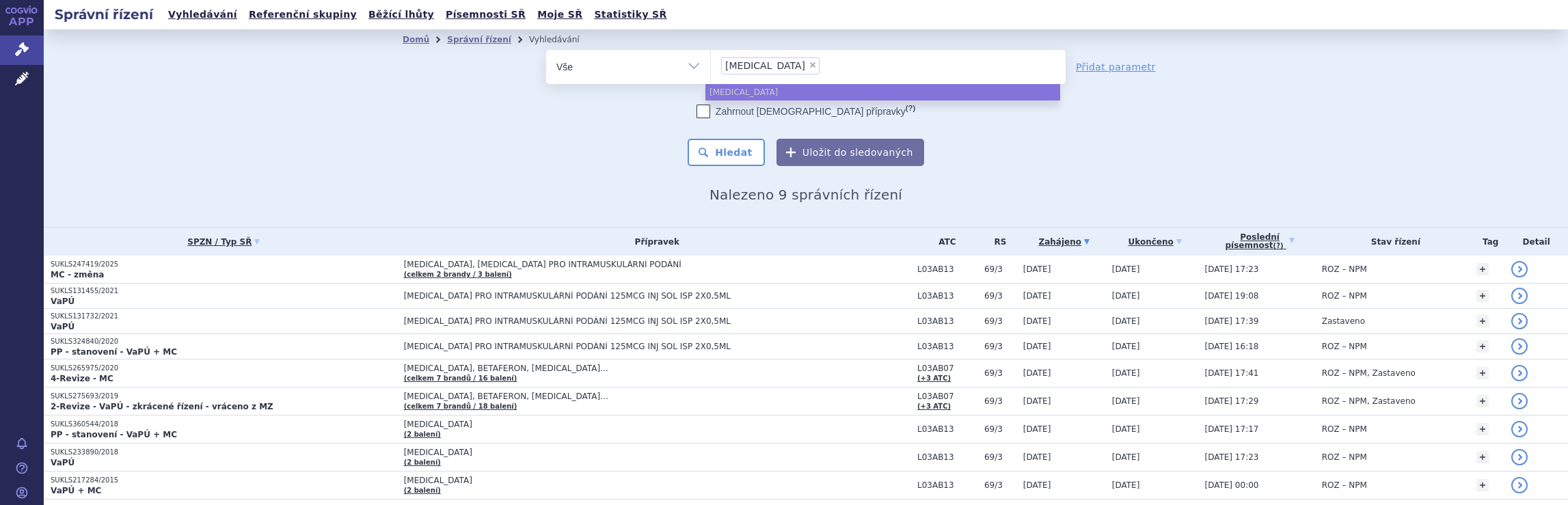
select select
type input "plegridy"
type input "p"
type input "ro"
type input "roc"
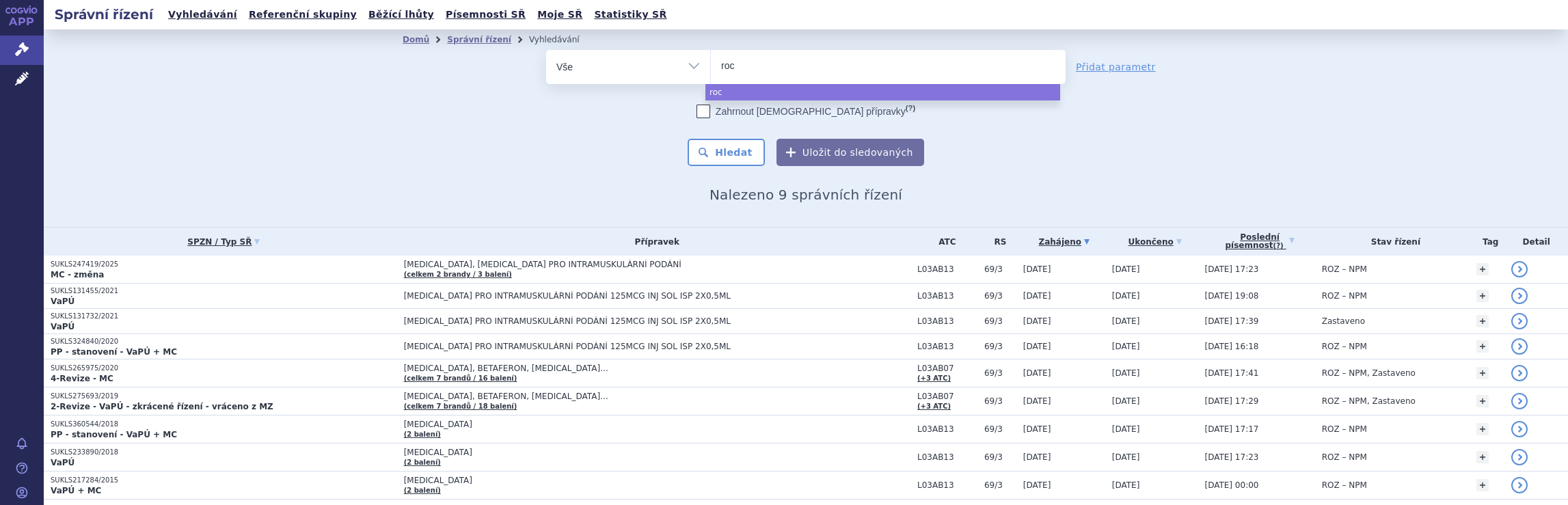
type input "rocc"
type input "rocch"
type input "rocche"
type input "rocc"
type input "roc"
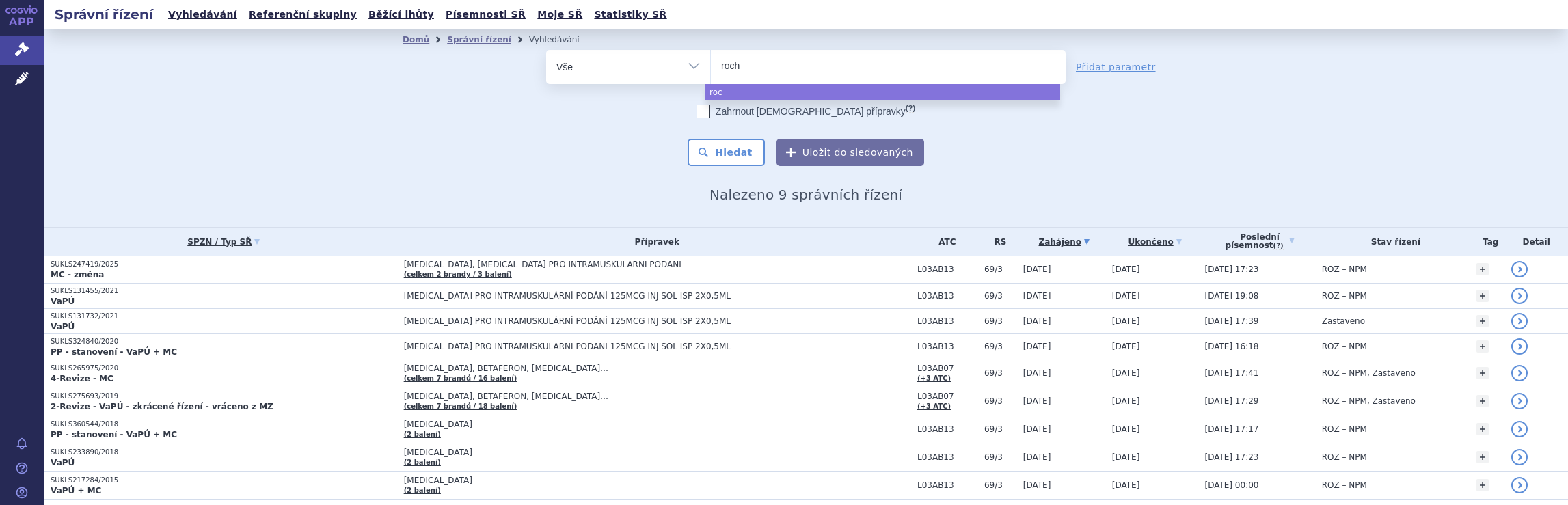
type input "roche"
select select "roche"
click at [725, 147] on button "Hledat" at bounding box center [726, 152] width 78 height 27
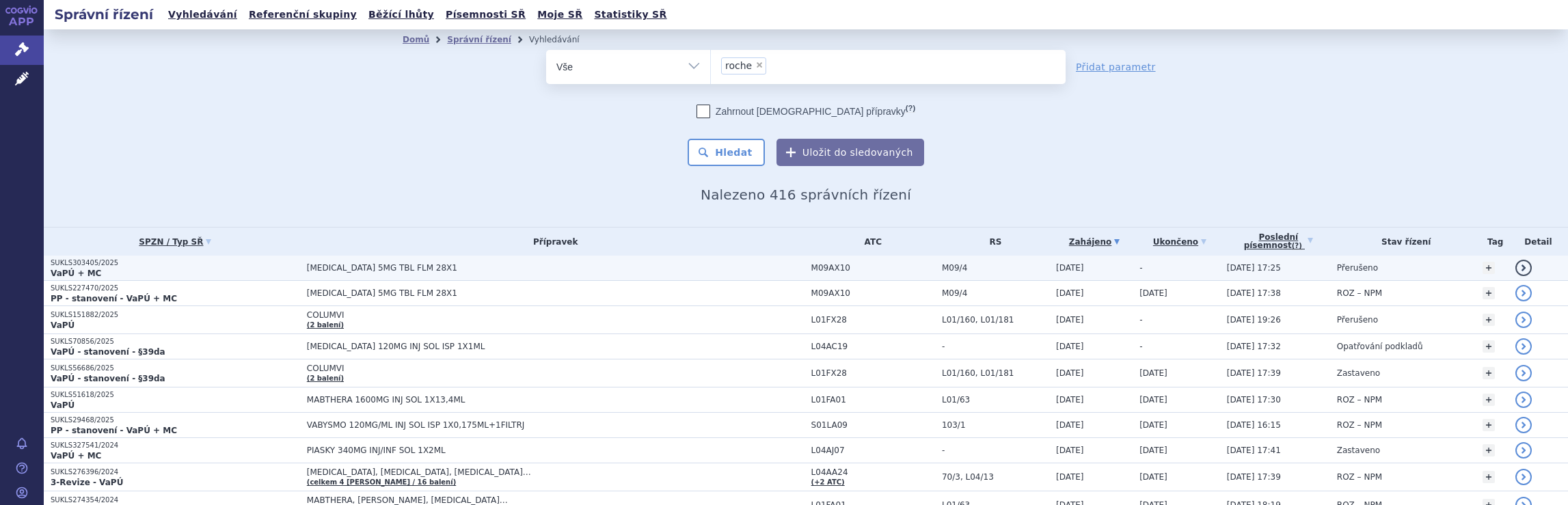
click at [611, 261] on td "[MEDICAL_DATA] 5MG TBL FLM 28X1" at bounding box center [552, 268] width 504 height 26
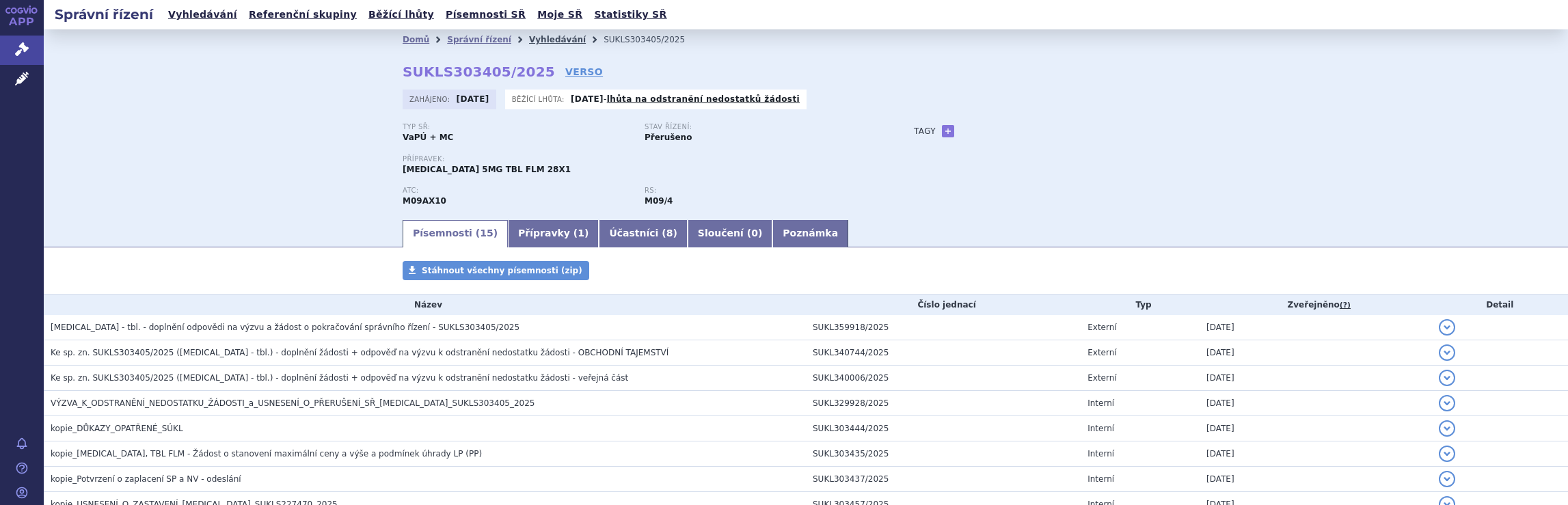
click at [531, 39] on link "Vyhledávání" at bounding box center [557, 40] width 57 height 9
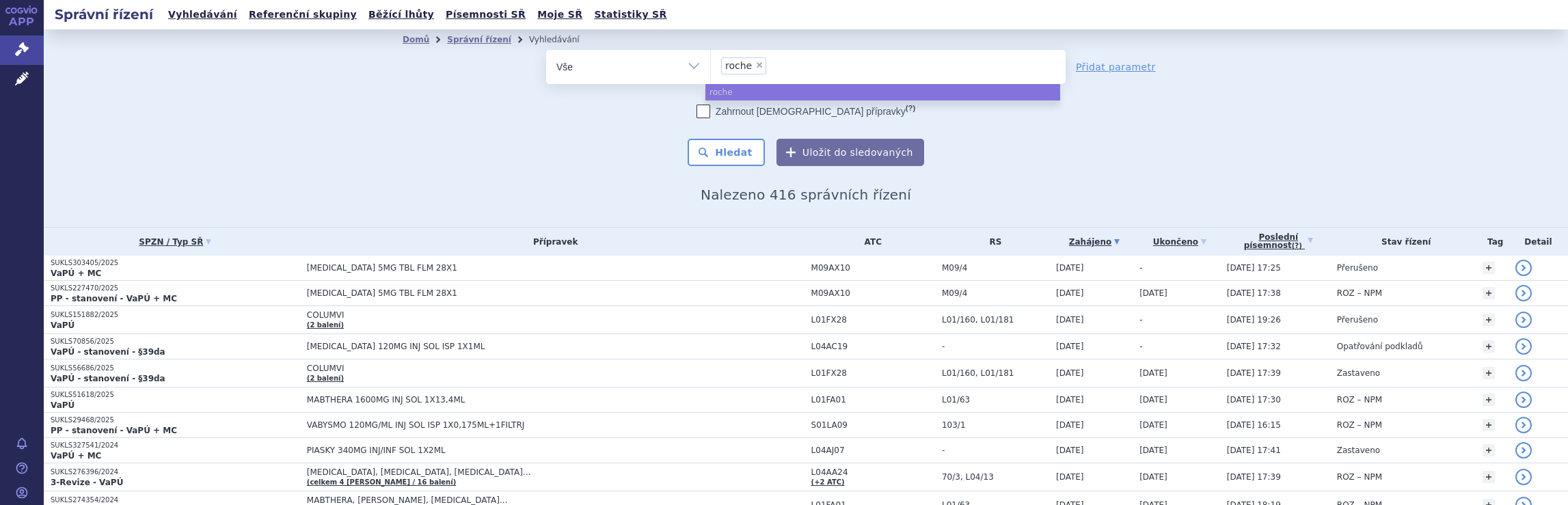
select select
type input "roche"
type input "roc"
type input "r"
type input "no"
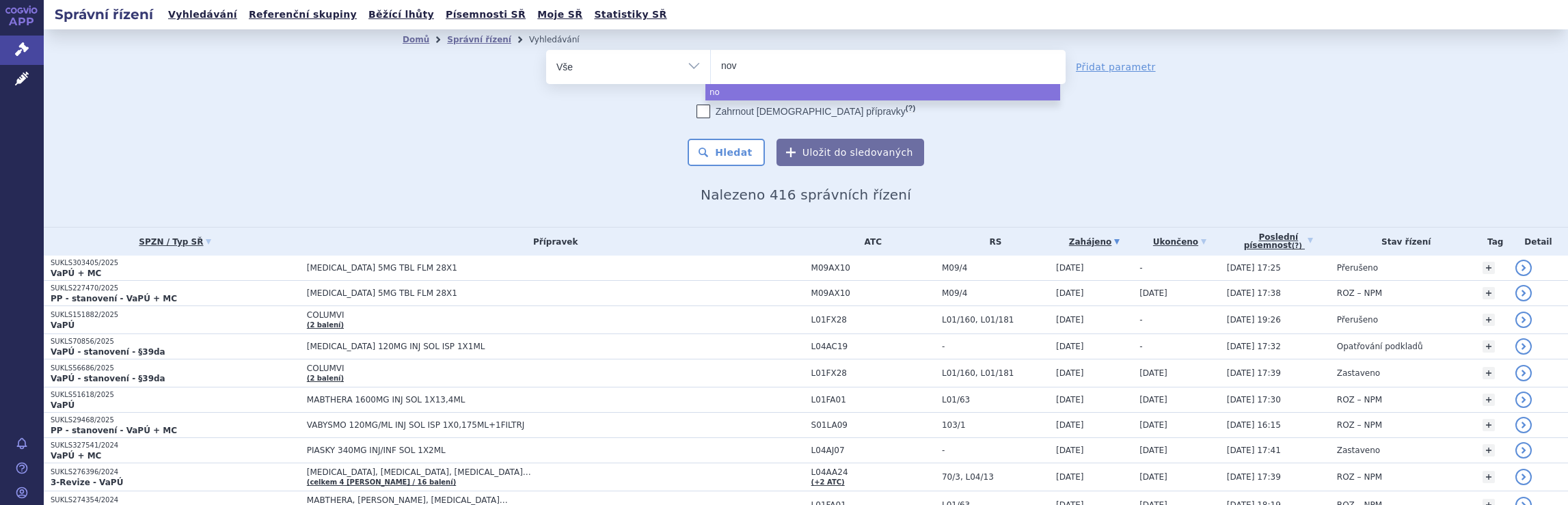
type input "nova"
type input "novar"
type input "novart"
type input "novarti"
type input "novartis"
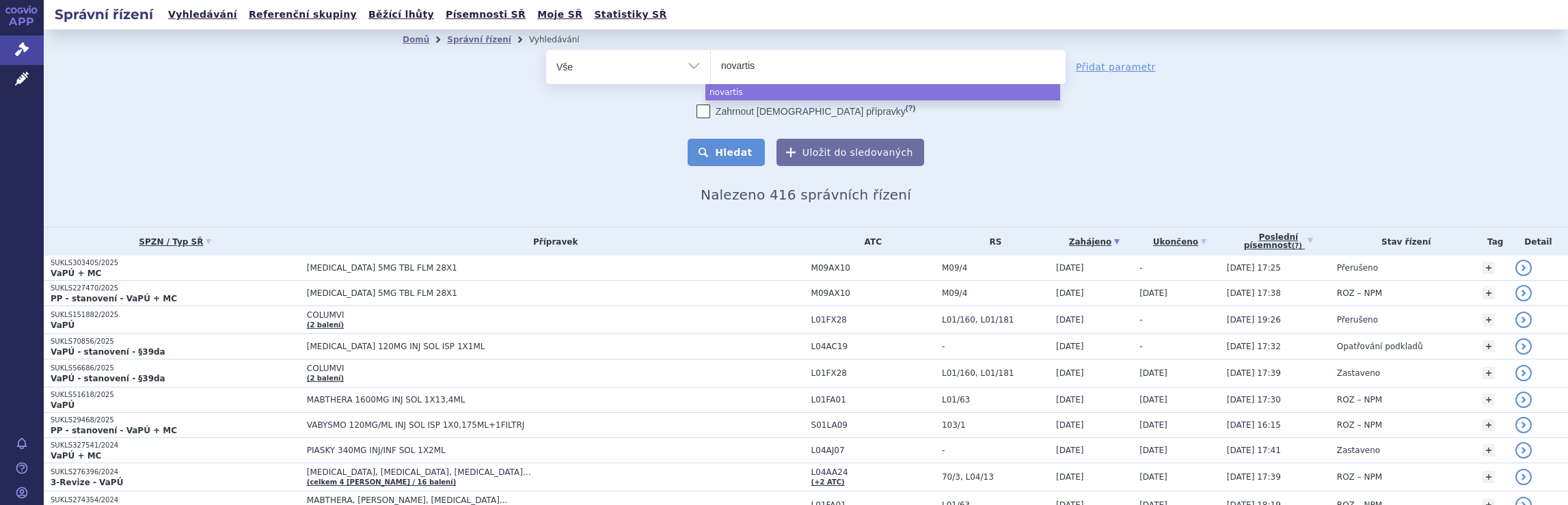
select select "novartis"
click at [729, 154] on button "Hledat" at bounding box center [726, 152] width 78 height 27
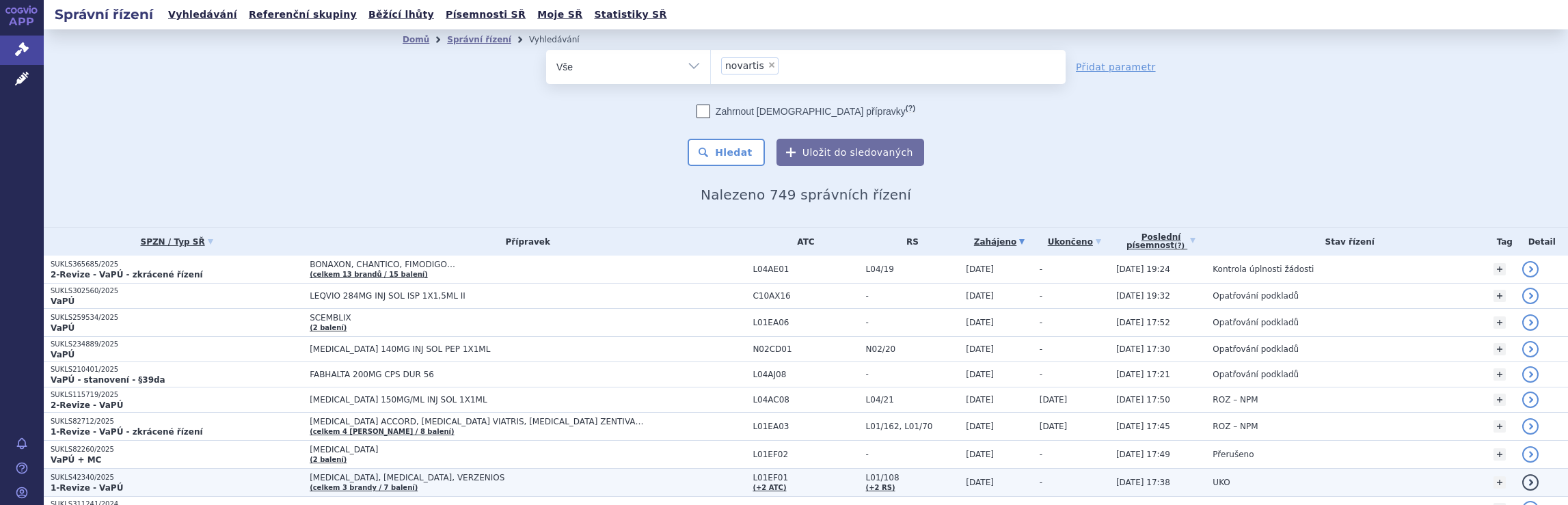
scroll to position [205, 0]
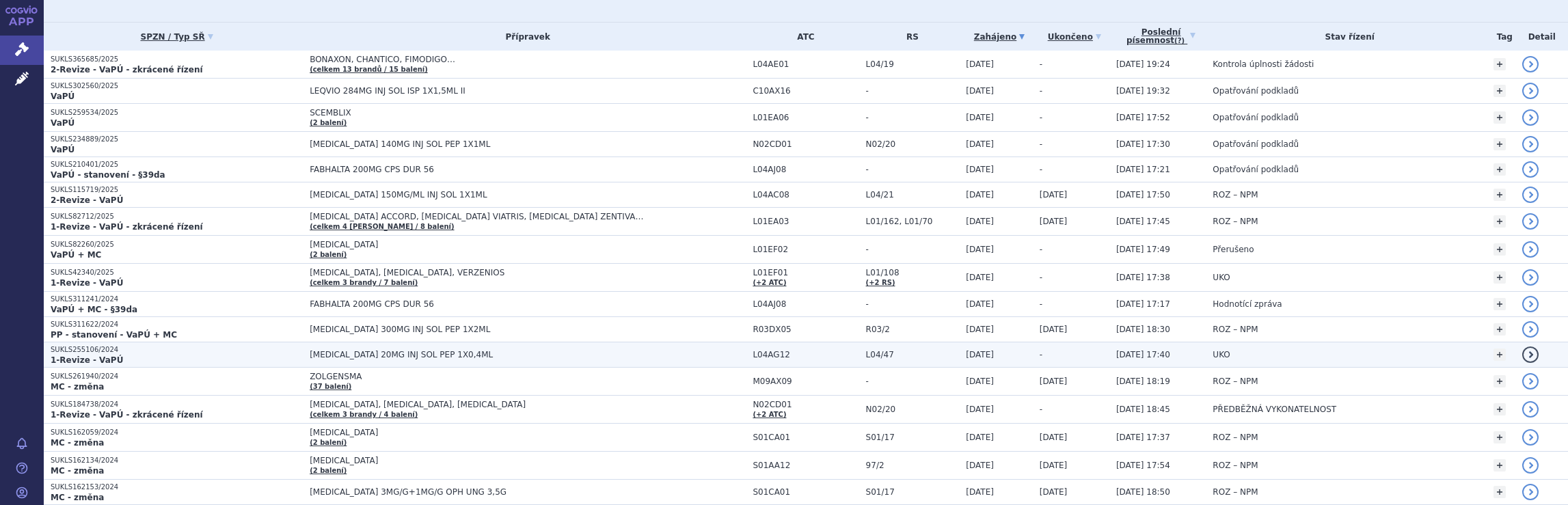
click at [632, 351] on span "[MEDICAL_DATA] 20MG INJ SOL PEP 1X0,4ML" at bounding box center [480, 355] width 341 height 9
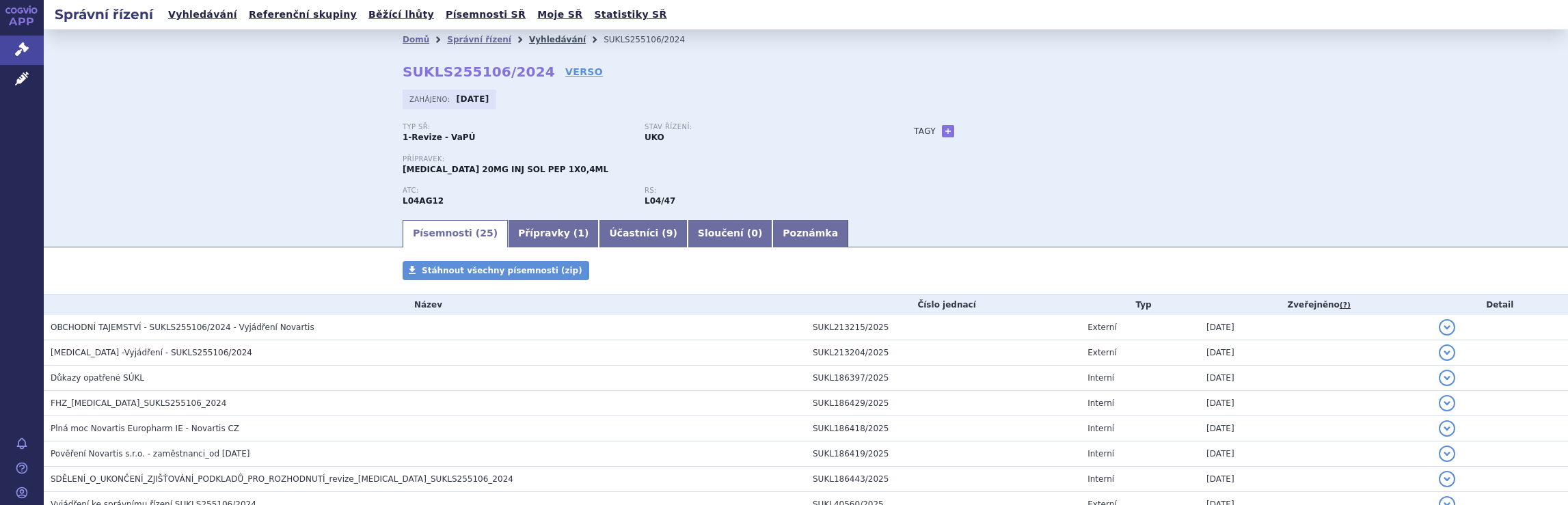
click at [537, 40] on link "Vyhledávání" at bounding box center [557, 40] width 57 height 9
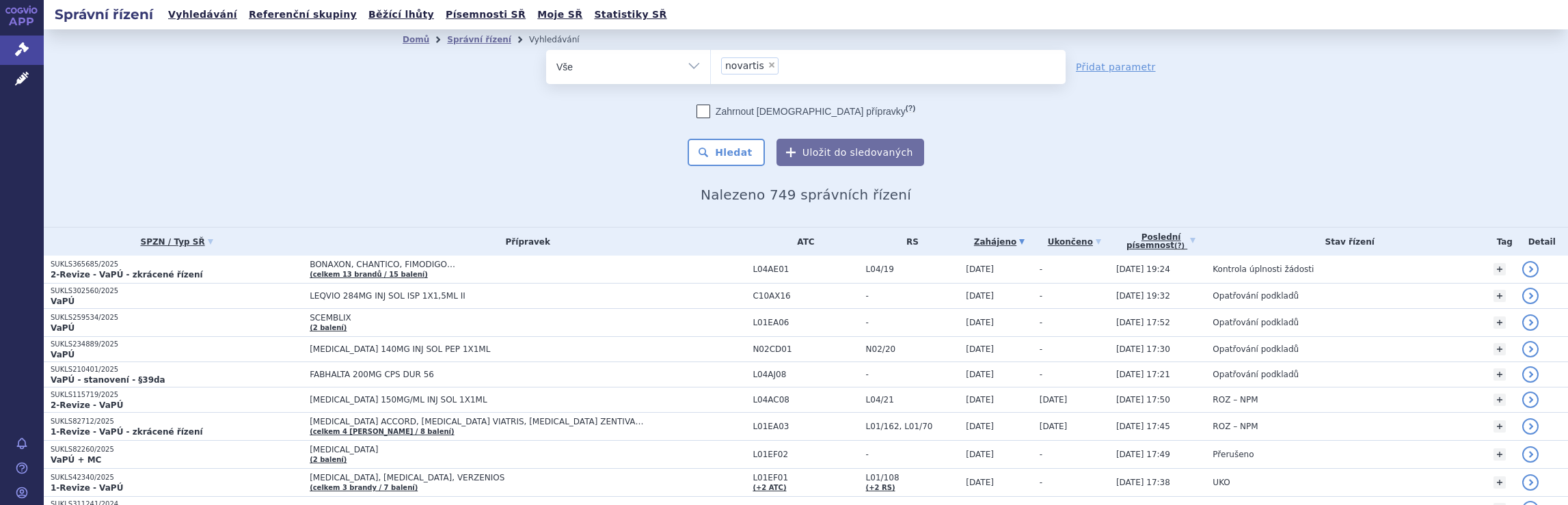
click at [779, 66] on ul "× novartis" at bounding box center [888, 64] width 355 height 30
click at [711, 66] on select "novartis" at bounding box center [710, 66] width 1 height 34
select select
type input "novartis"
type input "n"
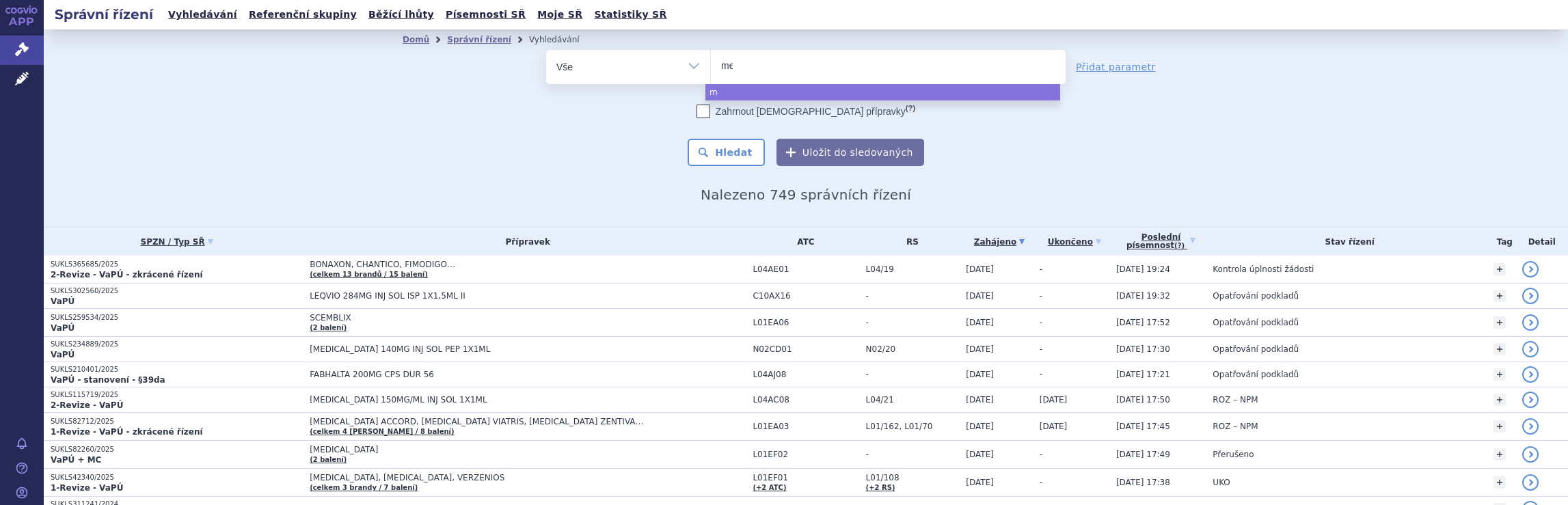
type input "mer"
type input "merc"
type input "merck"
type input "merck s"
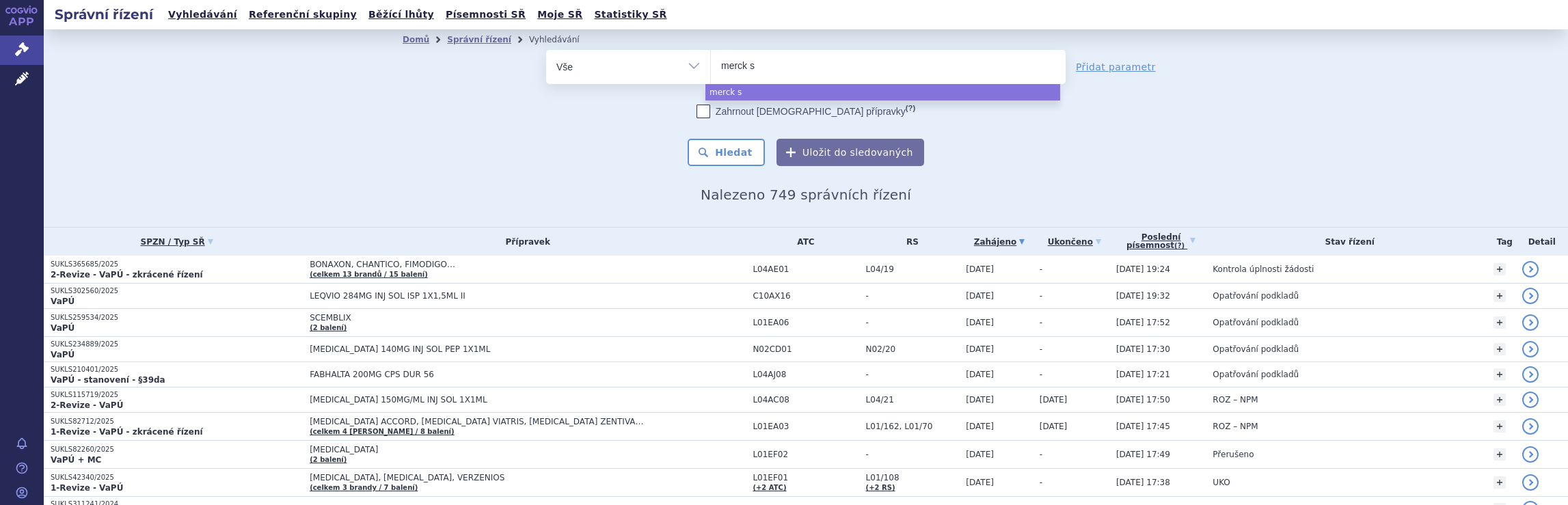
type input "merck sp"
type input "merck spo"
type input "merck spol"
select select "merck spol"
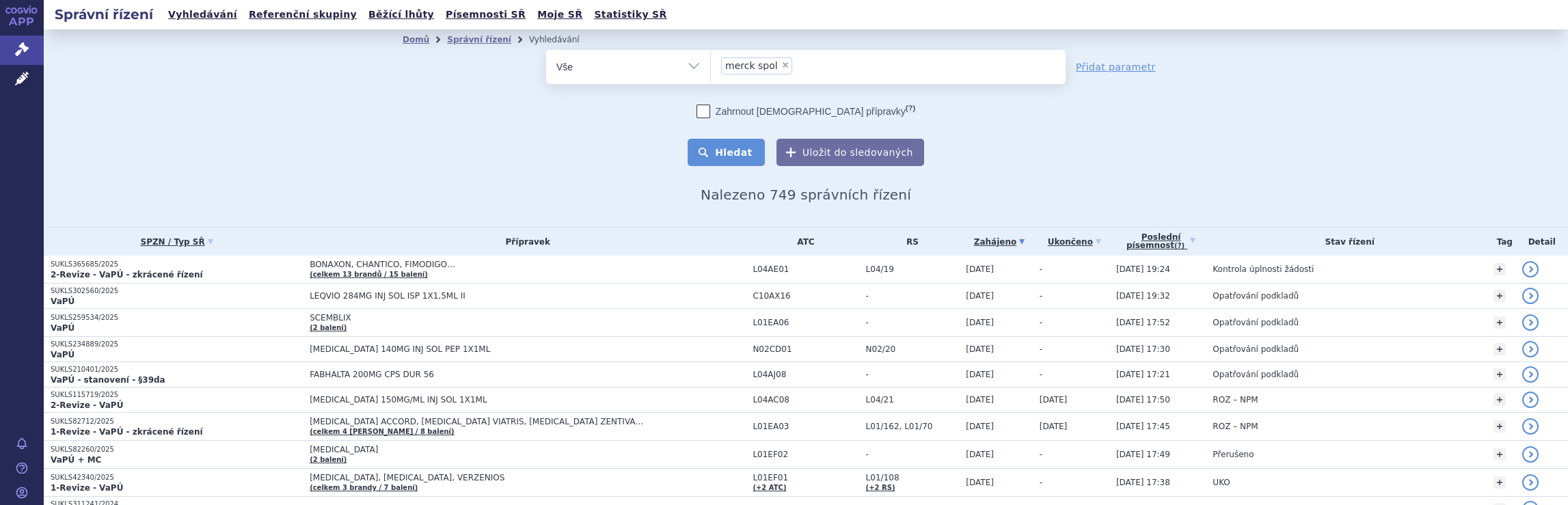
click at [729, 150] on button "Hledat" at bounding box center [726, 152] width 78 height 27
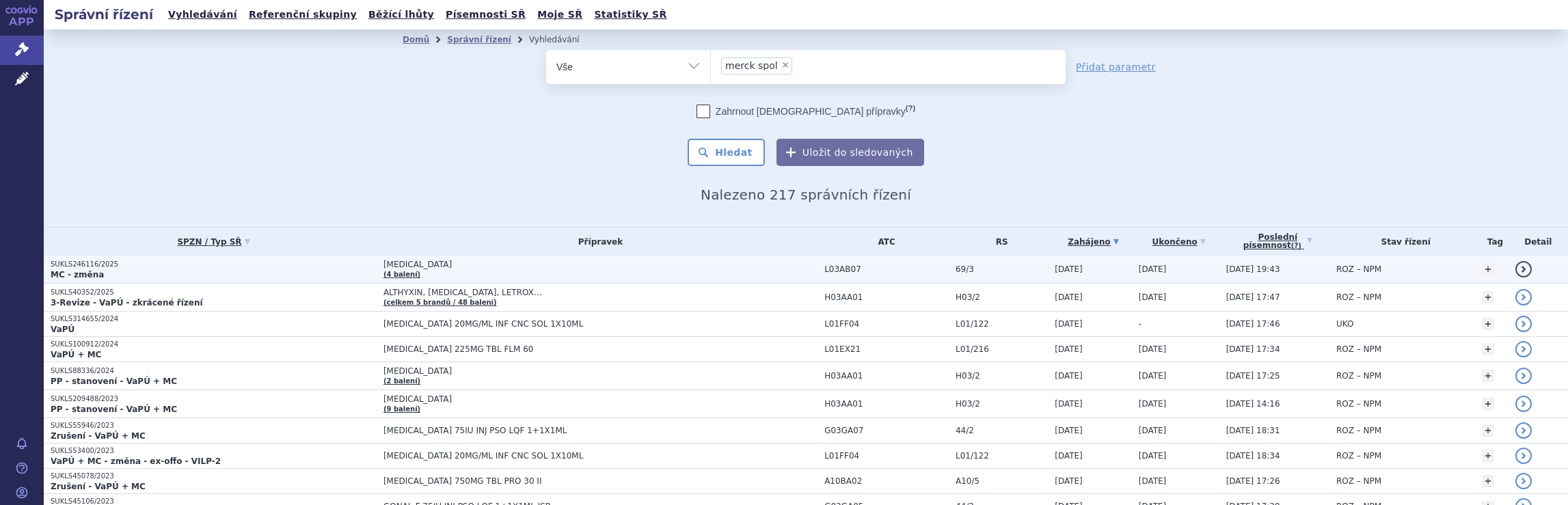
click at [715, 274] on td "[MEDICAL_DATA] (4 balení)" at bounding box center [597, 269] width 441 height 28
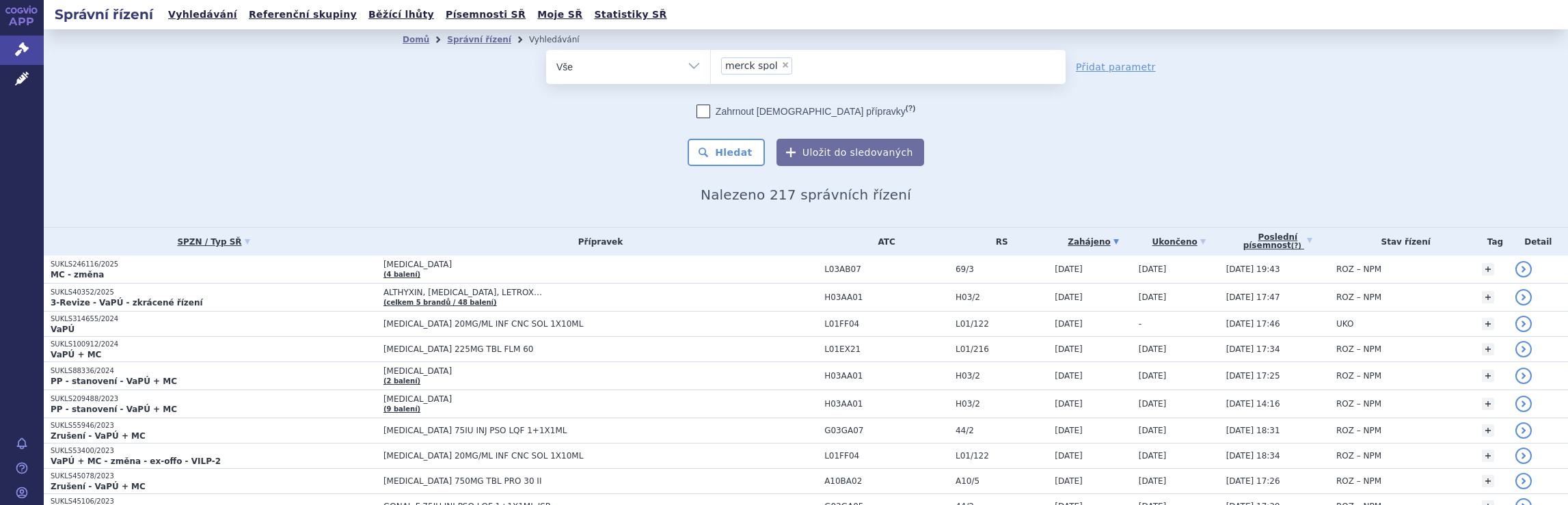
click at [807, 70] on ul "× merck spol" at bounding box center [888, 64] width 355 height 30
click at [711, 70] on select "merck spol" at bounding box center [710, 66] width 1 height 34
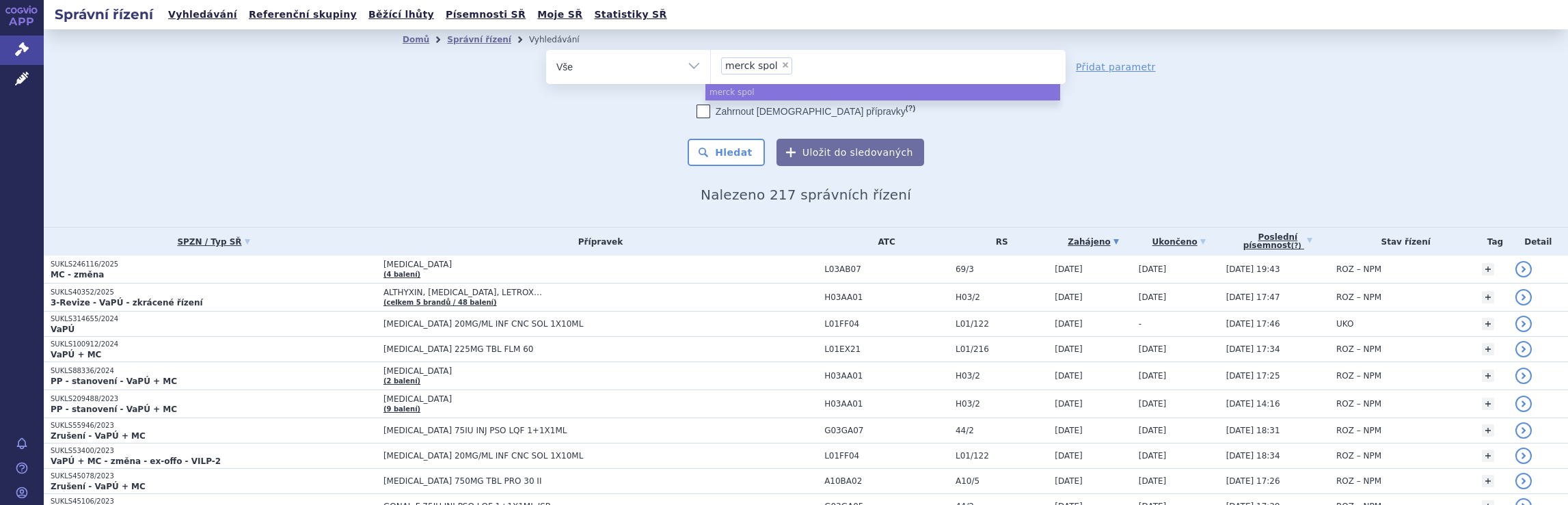
select select
type input "merck spol"
type input "m"
type input "jan"
type input "janss"
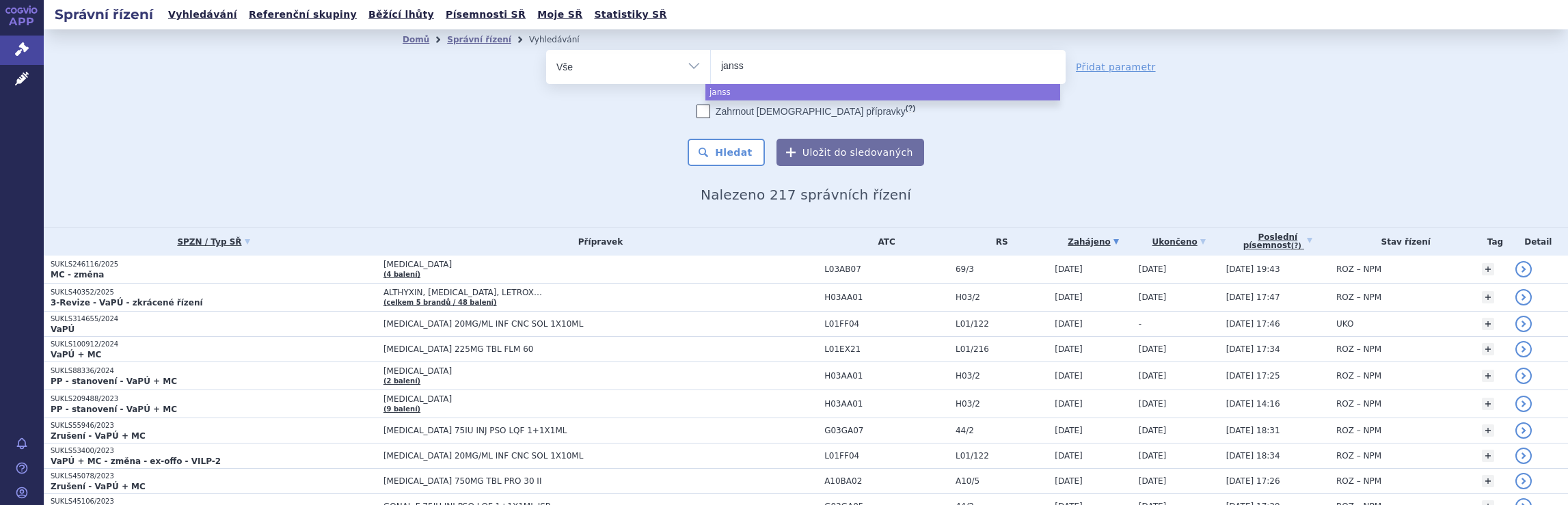
type input "jansse"
type input "janssen"
select select "janssen"
click at [731, 153] on button "Hledat" at bounding box center [726, 152] width 78 height 27
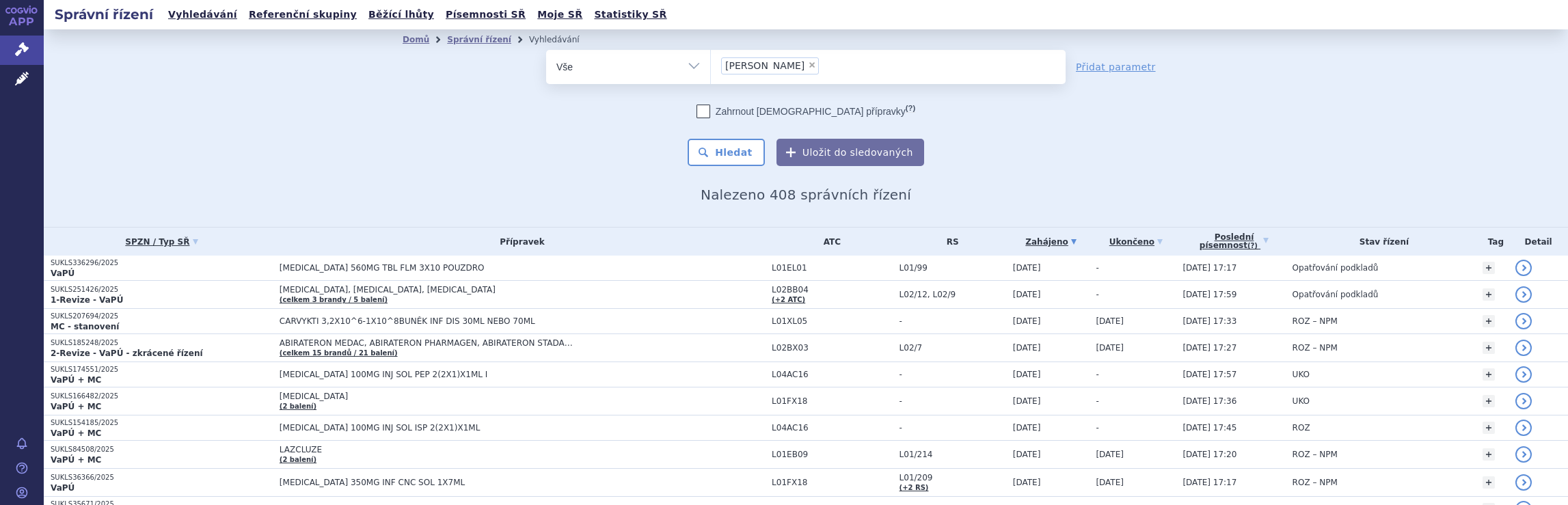
click at [794, 71] on ul "× janssen" at bounding box center [888, 64] width 355 height 30
click at [711, 71] on select "janssen" at bounding box center [710, 66] width 1 height 34
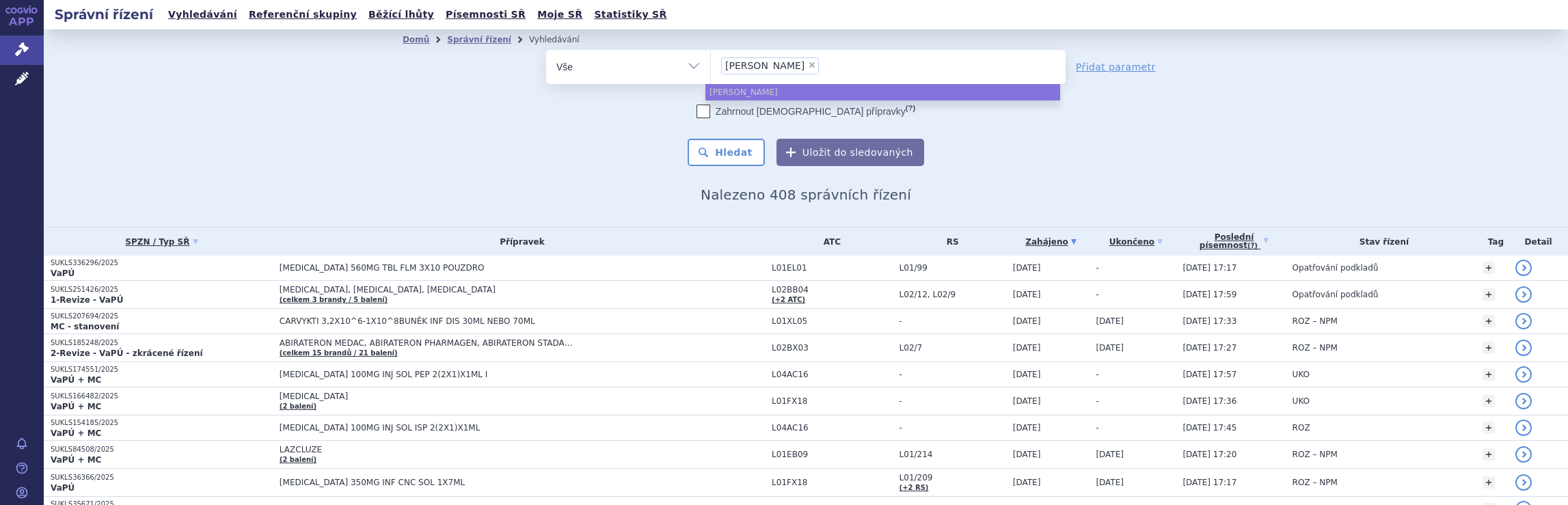
select select
type input "janssen"
type input "j"
type input "br"
type input "bri"
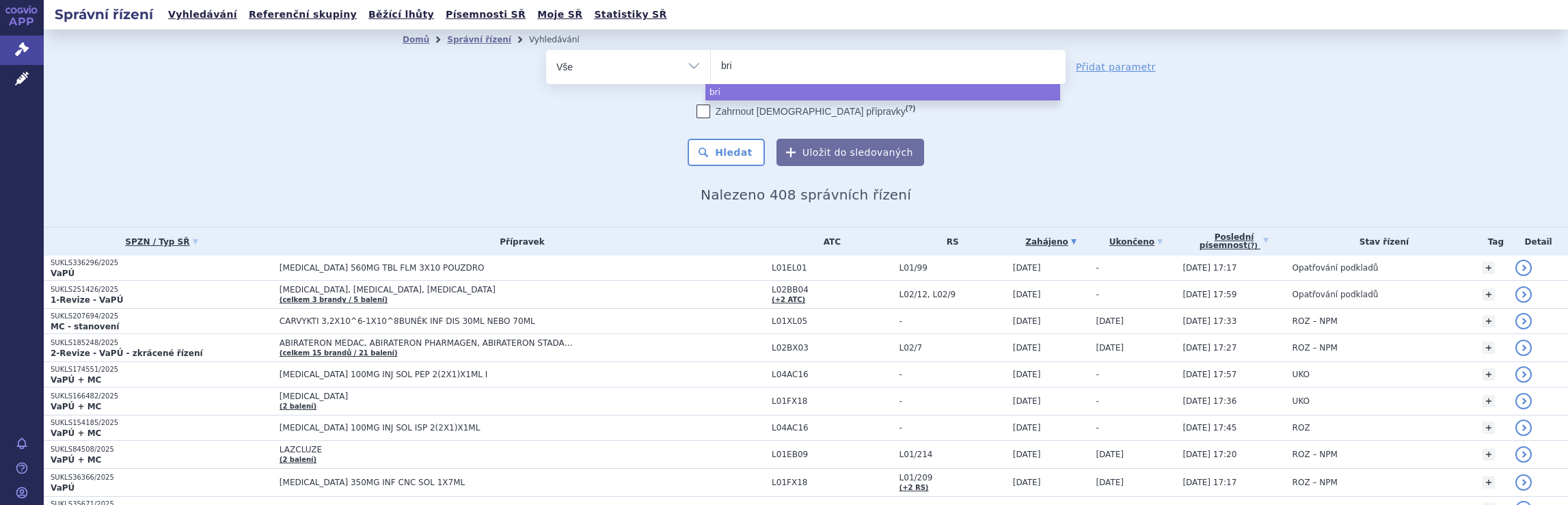
type input "bris"
type input "brist"
type input "bristo"
type input "bristol"
select select "bristol"
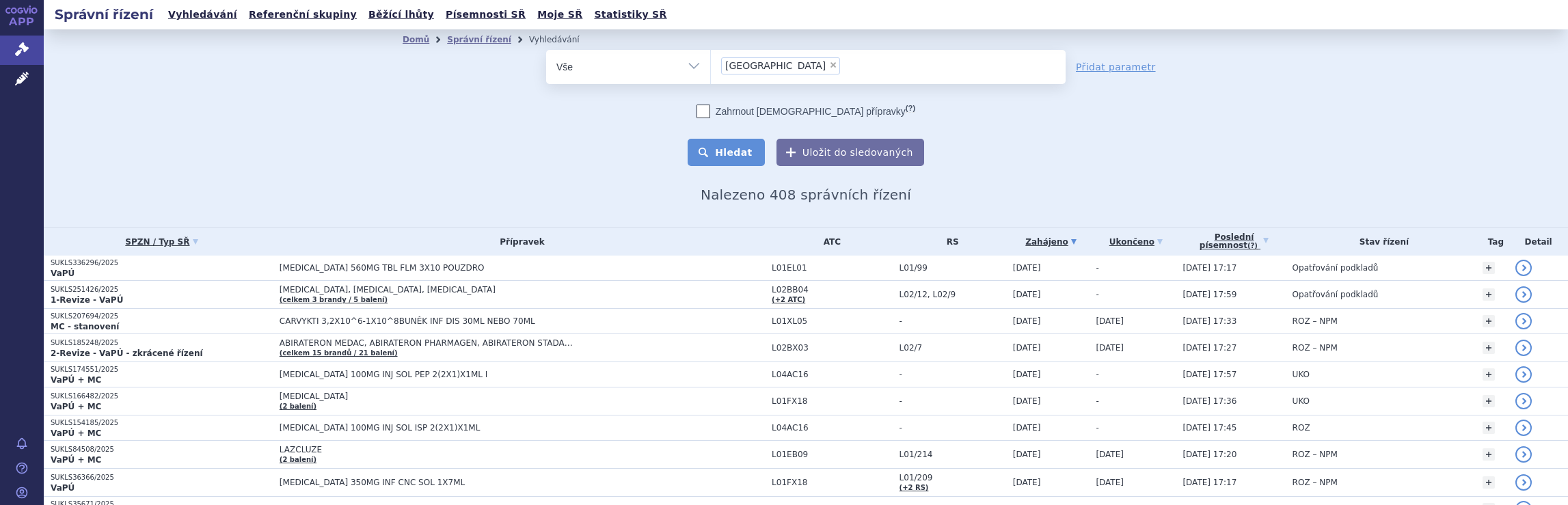
click at [732, 155] on button "Hledat" at bounding box center [726, 152] width 78 height 27
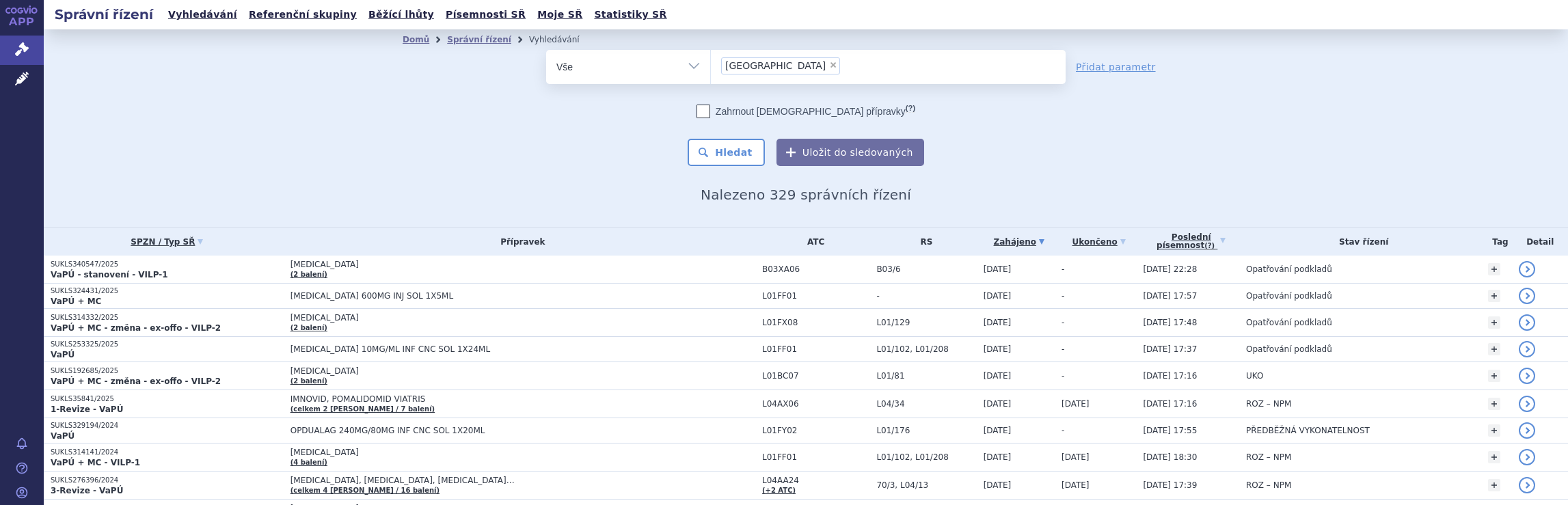
click at [787, 60] on ul "× [GEOGRAPHIC_DATA]" at bounding box center [888, 64] width 355 height 30
click at [711, 60] on select "[GEOGRAPHIC_DATA]" at bounding box center [710, 66] width 1 height 34
select select
type input "[GEOGRAPHIC_DATA]"
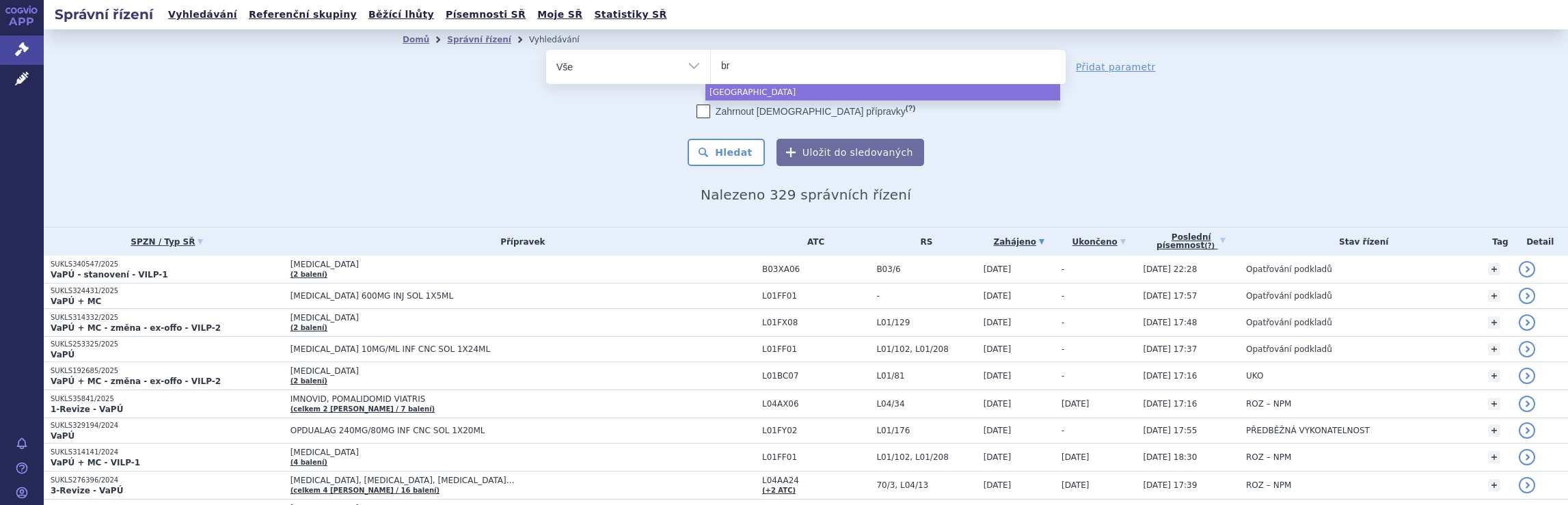
type input "b"
type input "ne"
type input "neu"
type input "neura"
type input "neurax"
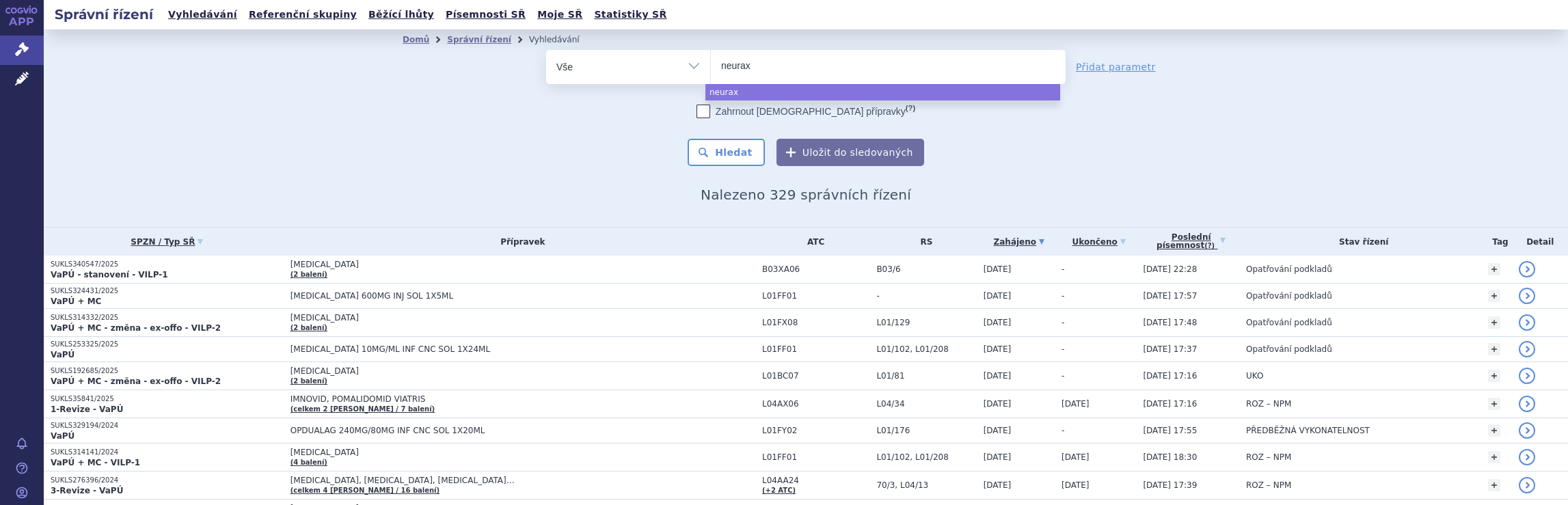
type input "neuraxp"
type input "neuraxph"
type input "neuraxpha"
type input "neuraxphar"
type input "neuraxpharm"
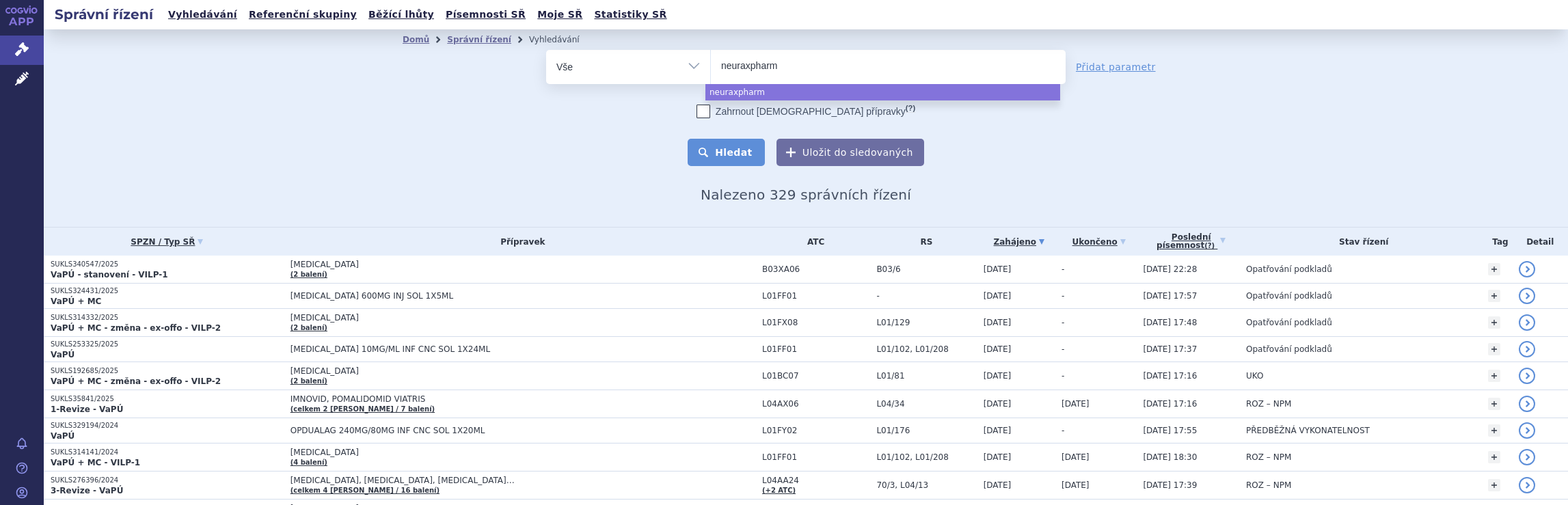
select select "neuraxpharm"
click at [718, 157] on button "Hledat" at bounding box center [726, 152] width 78 height 27
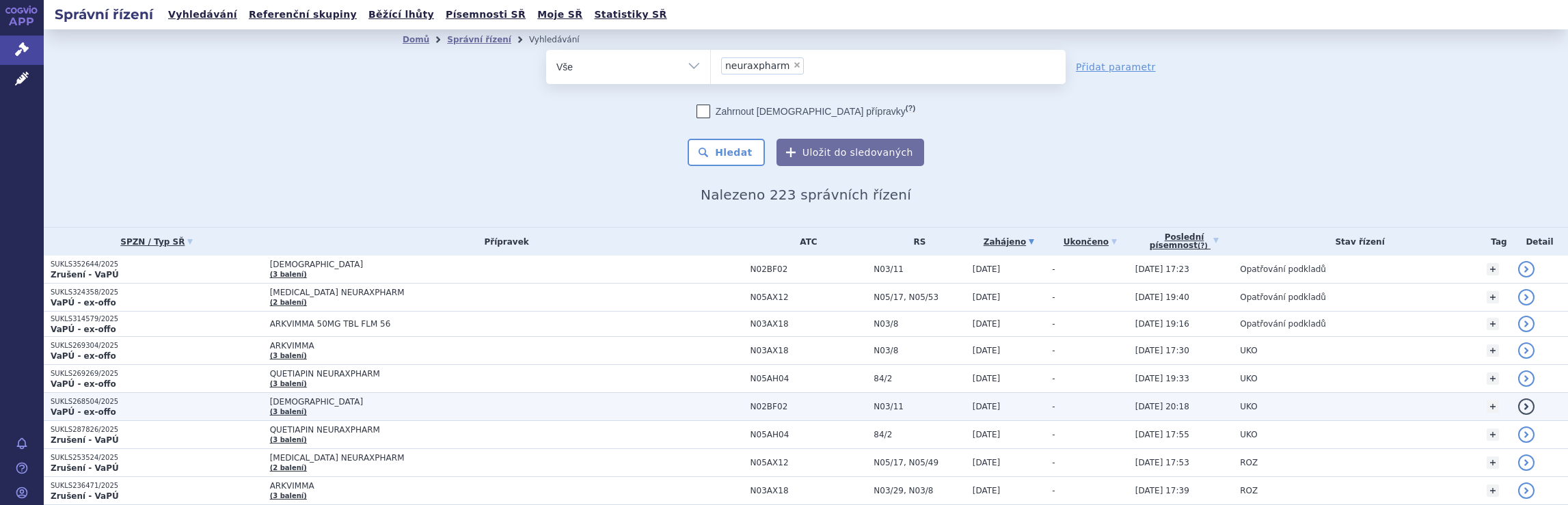
scroll to position [812, 0]
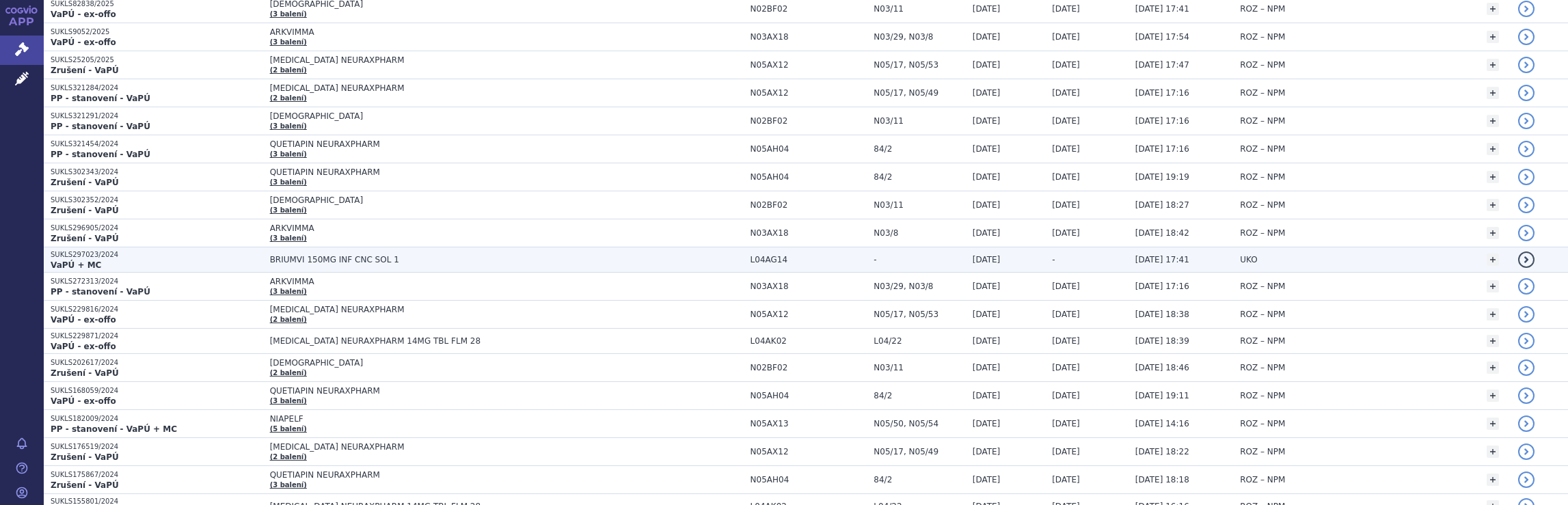
click at [608, 256] on span "BRIUMVI 150MG INF CNC SOL 1" at bounding box center [507, 260] width 473 height 9
